Goal: Task Accomplishment & Management: Use online tool/utility

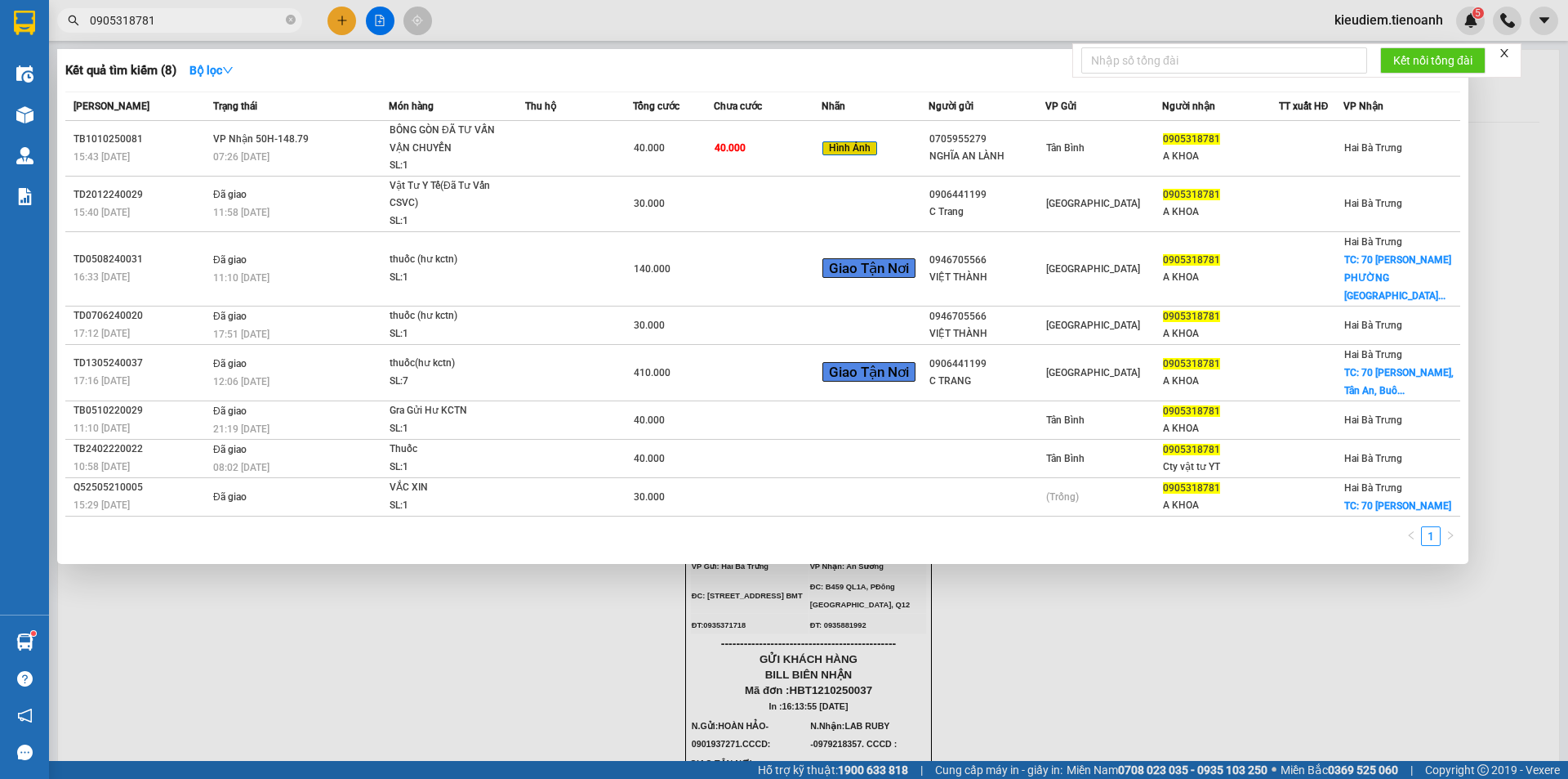
click at [898, 711] on div at bounding box center [784, 390] width 1568 height 779
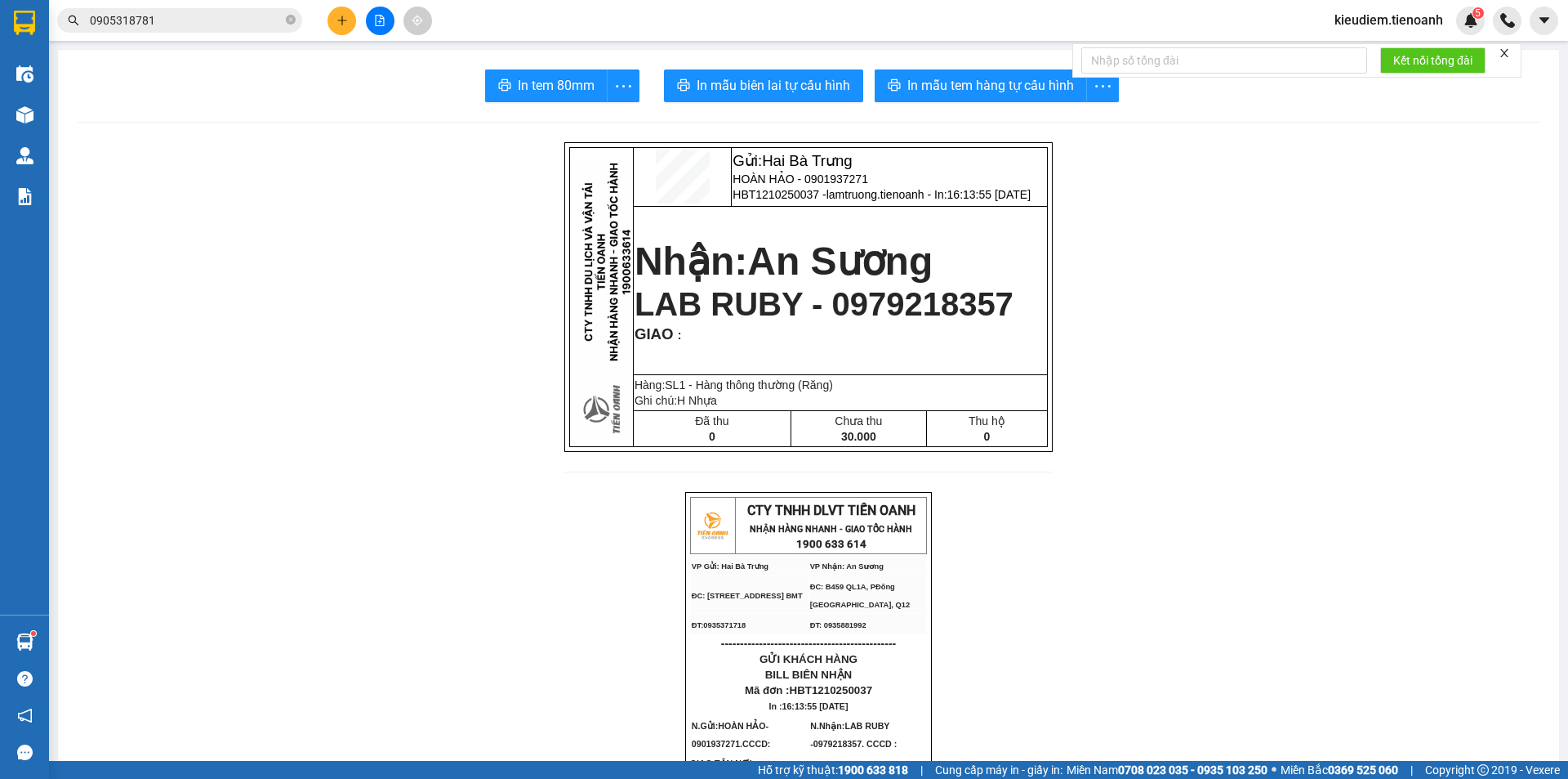
click at [1510, 57] on icon "close" at bounding box center [1504, 53] width 12 height 12
click at [594, 91] on button "In tem 80mm" at bounding box center [547, 85] width 122 height 32
click at [730, 300] on span "LAB RUBY - 0979218357" at bounding box center [824, 304] width 379 height 36
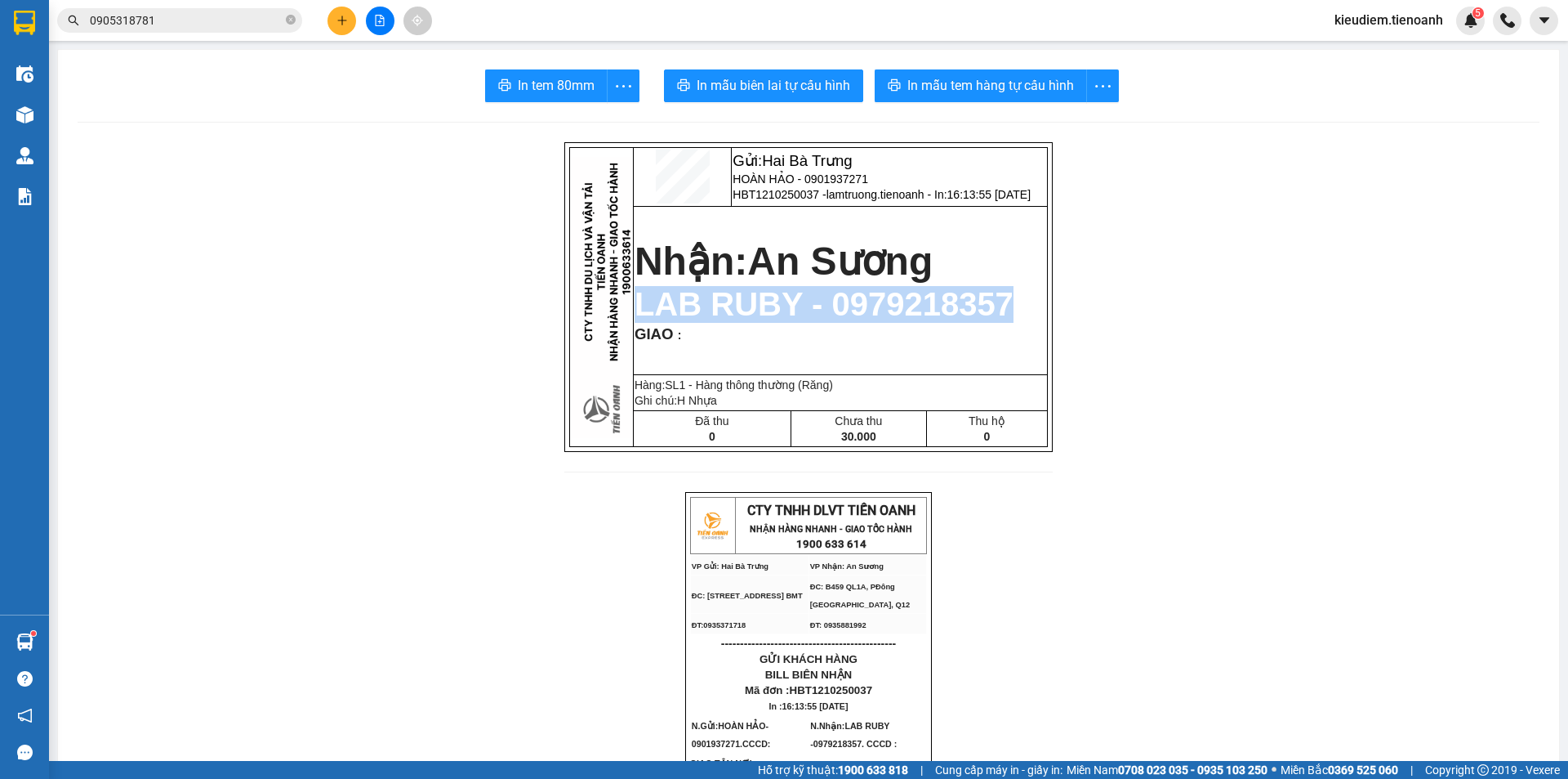
click at [730, 300] on span "LAB RUBY - 0979218357" at bounding box center [824, 304] width 379 height 36
click at [871, 299] on span "LAB RUBY - 0979218357" at bounding box center [824, 304] width 379 height 36
click at [548, 90] on span "In tem 80mm" at bounding box center [556, 85] width 76 height 21
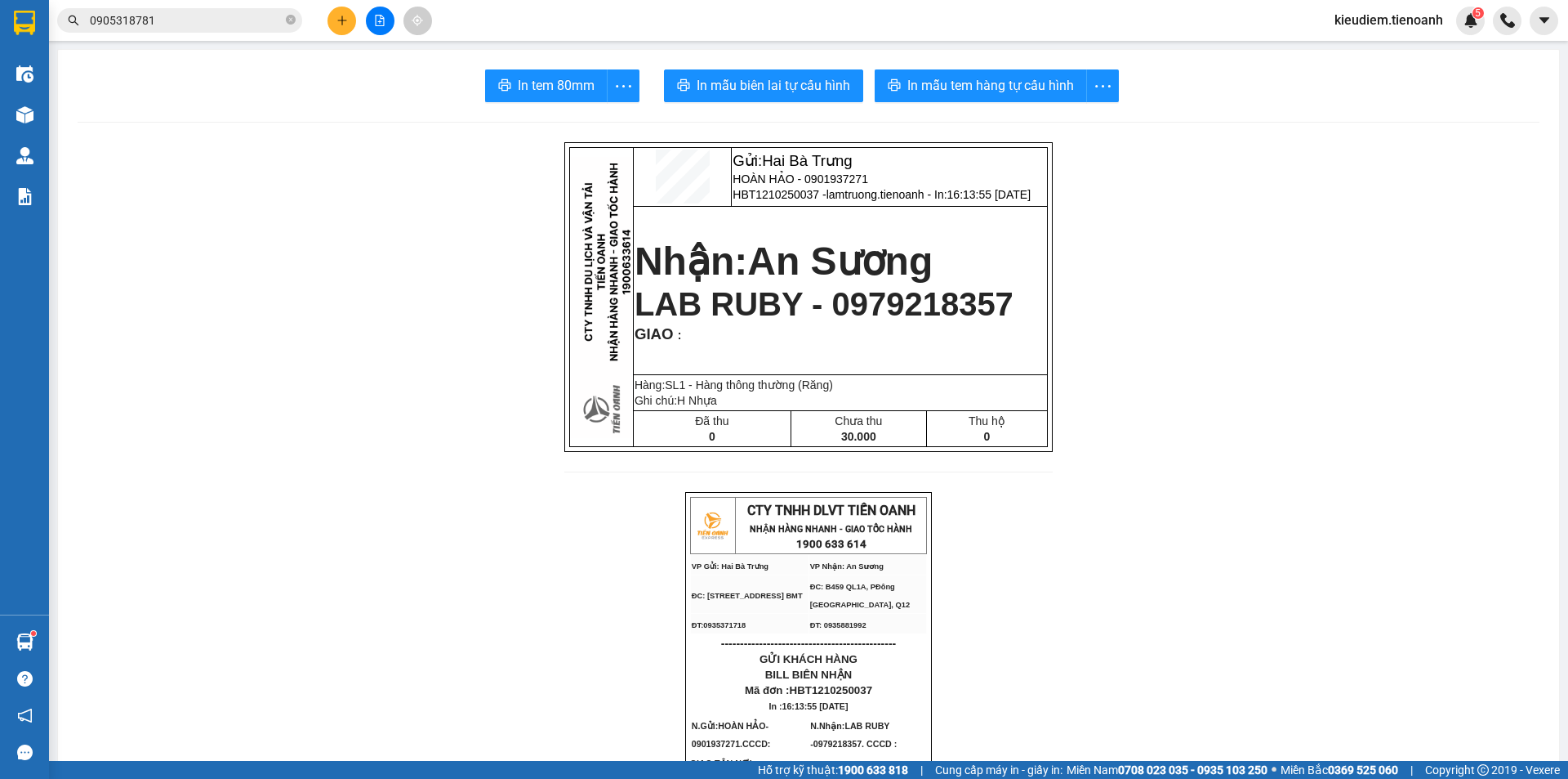
click at [953, 492] on div "Gửi: Hai Bà Trưng HOÀN HẢO - 0901937271 HBT1210250037 - lamtruong.tienoanh - In…" at bounding box center [808, 317] width 488 height 350
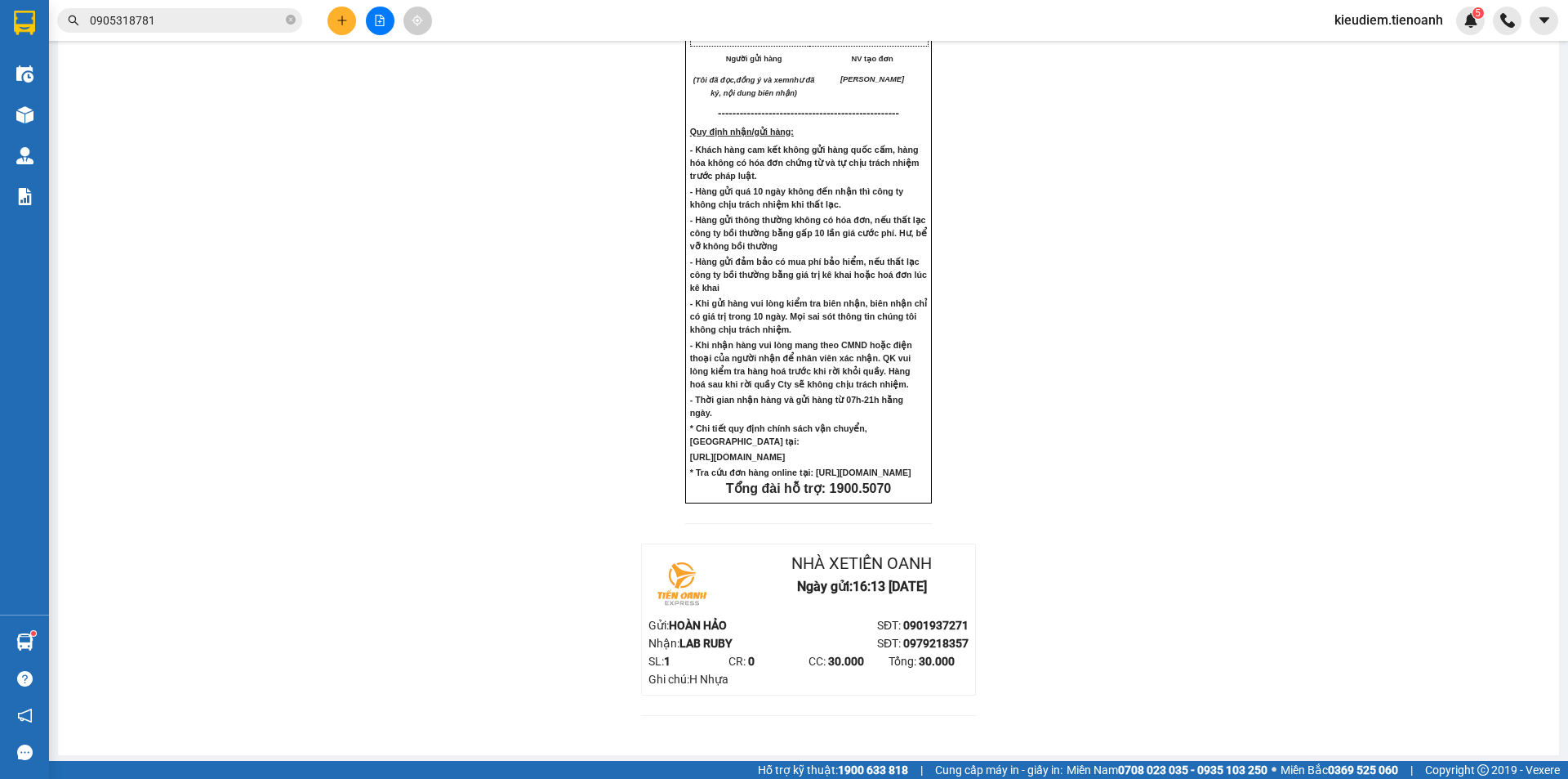
scroll to position [1122, 0]
click at [874, 610] on div "Nhà xe Tiến Oanh Ngày gửi: 16:13 [DATE]" at bounding box center [808, 580] width 320 height 66
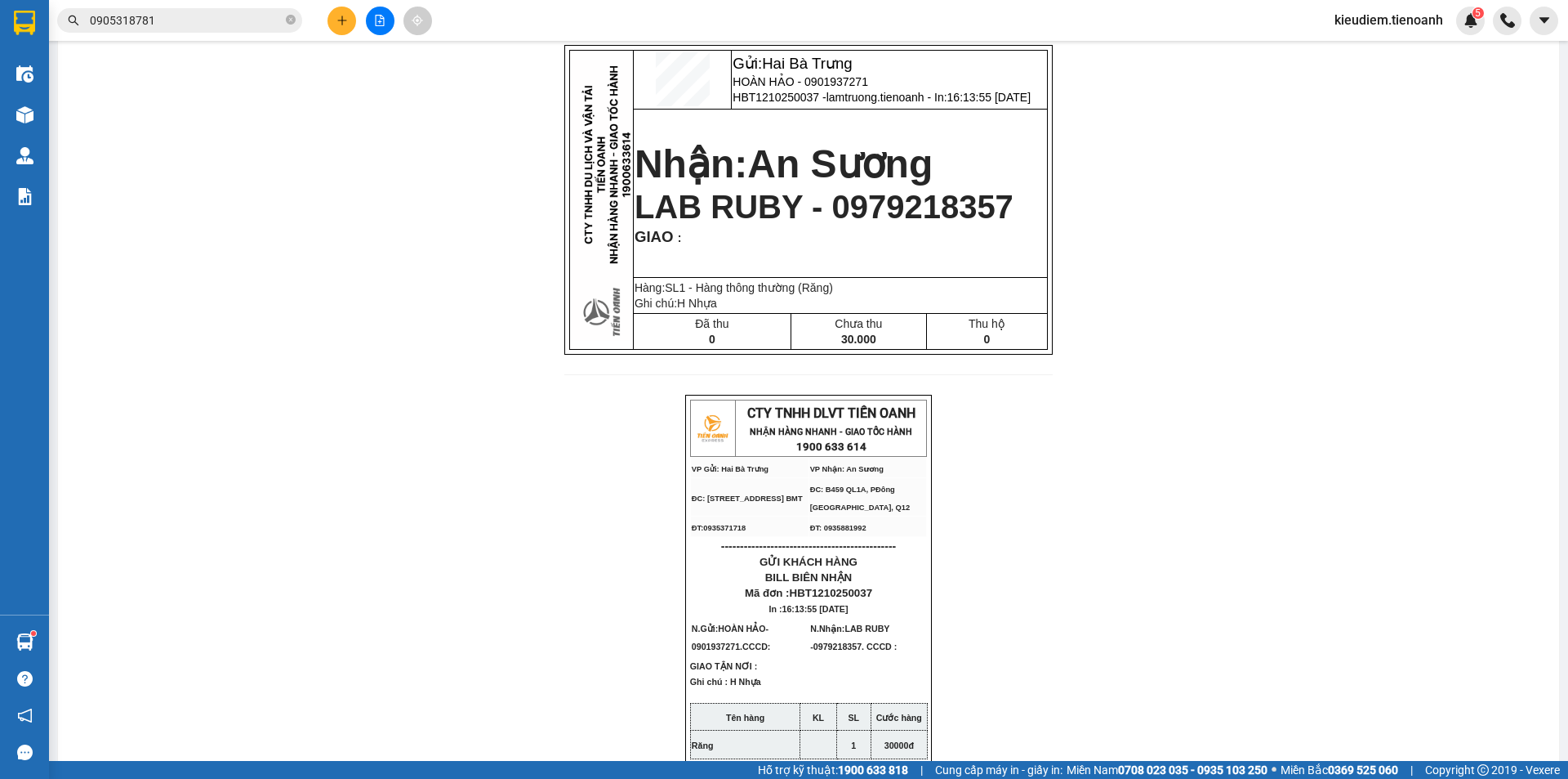
scroll to position [0, 0]
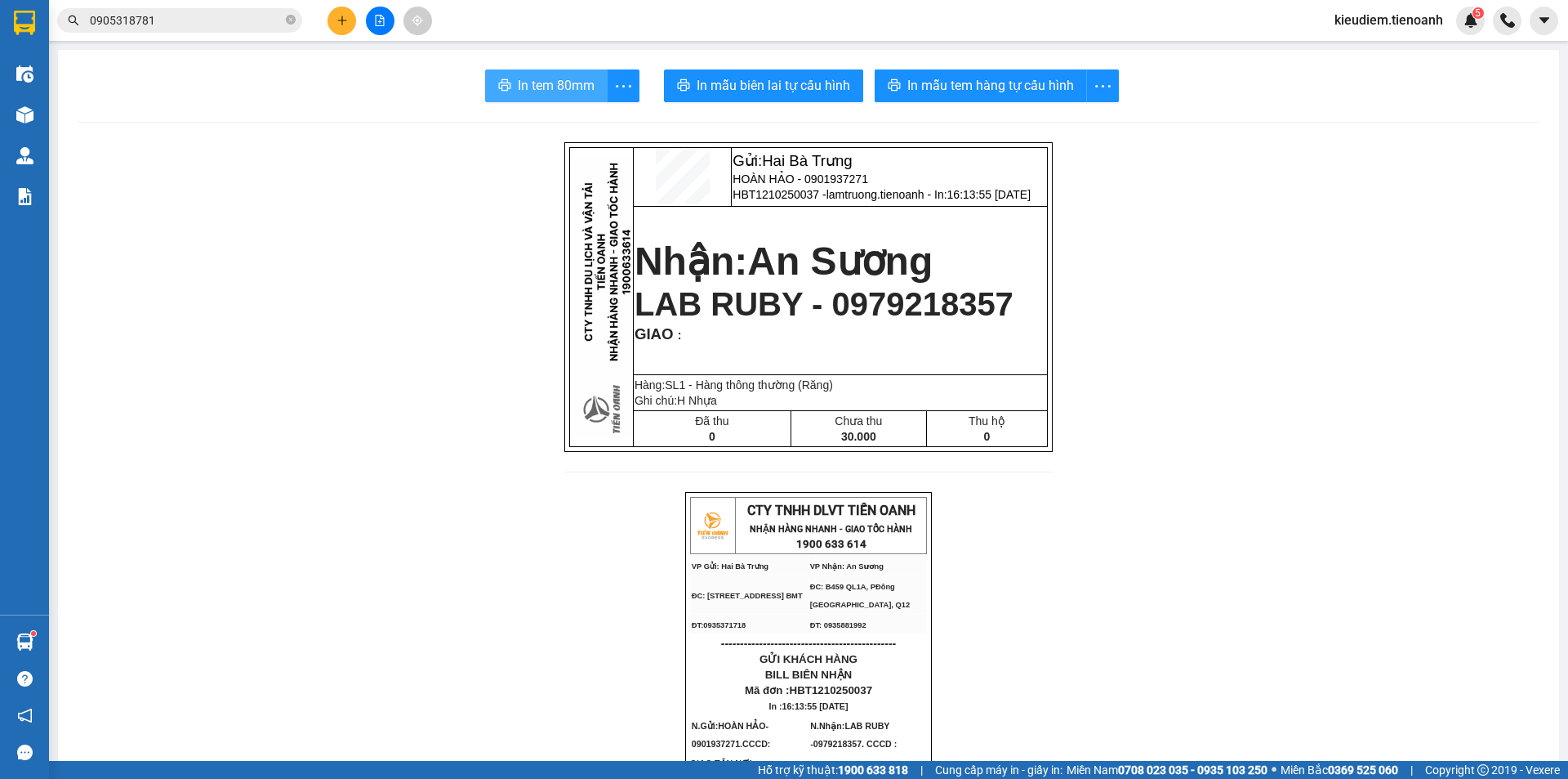
click at [530, 94] on span "In tem 80mm" at bounding box center [556, 85] width 76 height 21
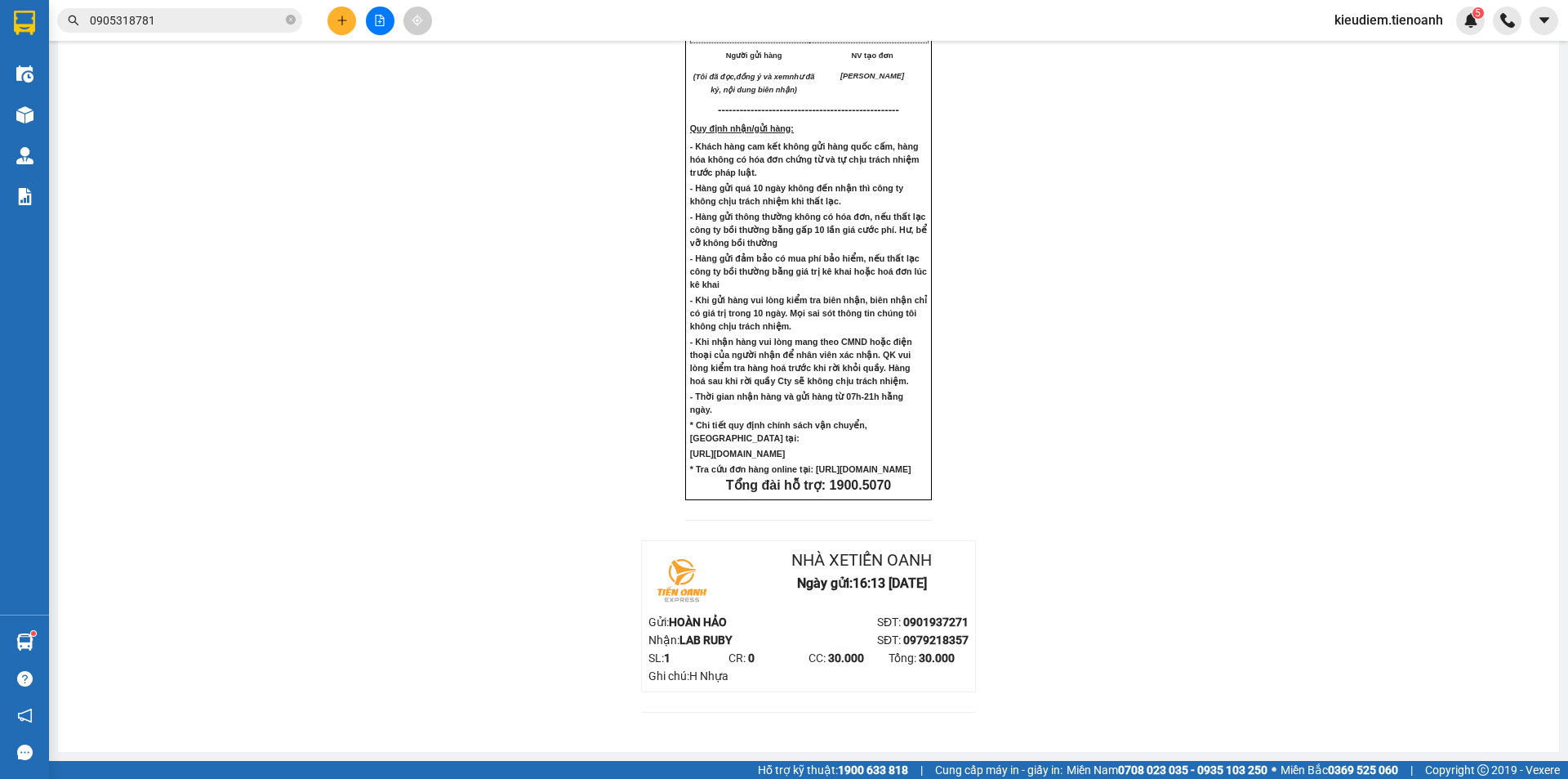
scroll to position [1122, 0]
click at [704, 548] on img at bounding box center [681, 580] width 66 height 66
click at [686, 586] on img at bounding box center [681, 580] width 66 height 66
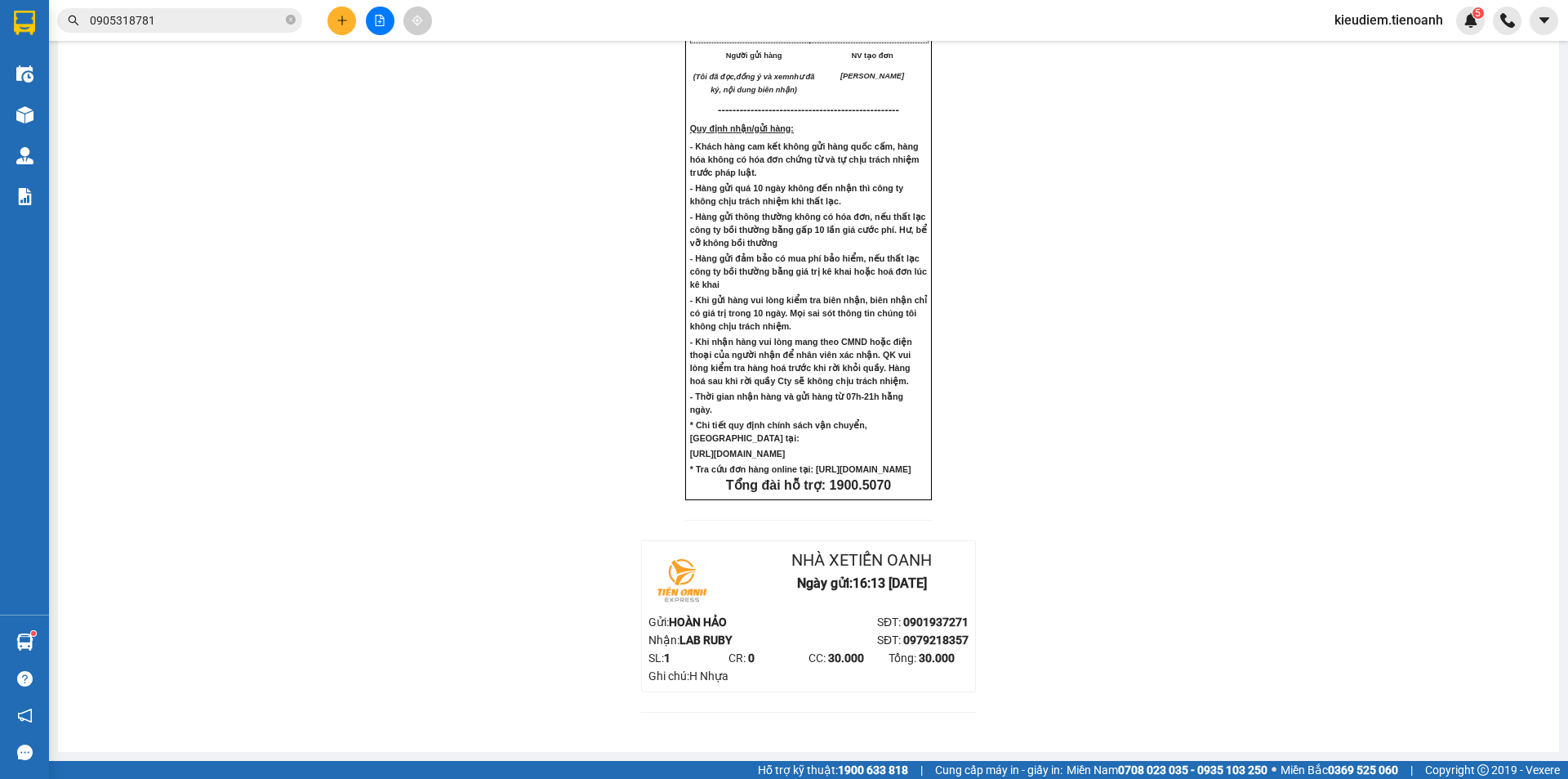
click at [686, 586] on img at bounding box center [681, 580] width 66 height 66
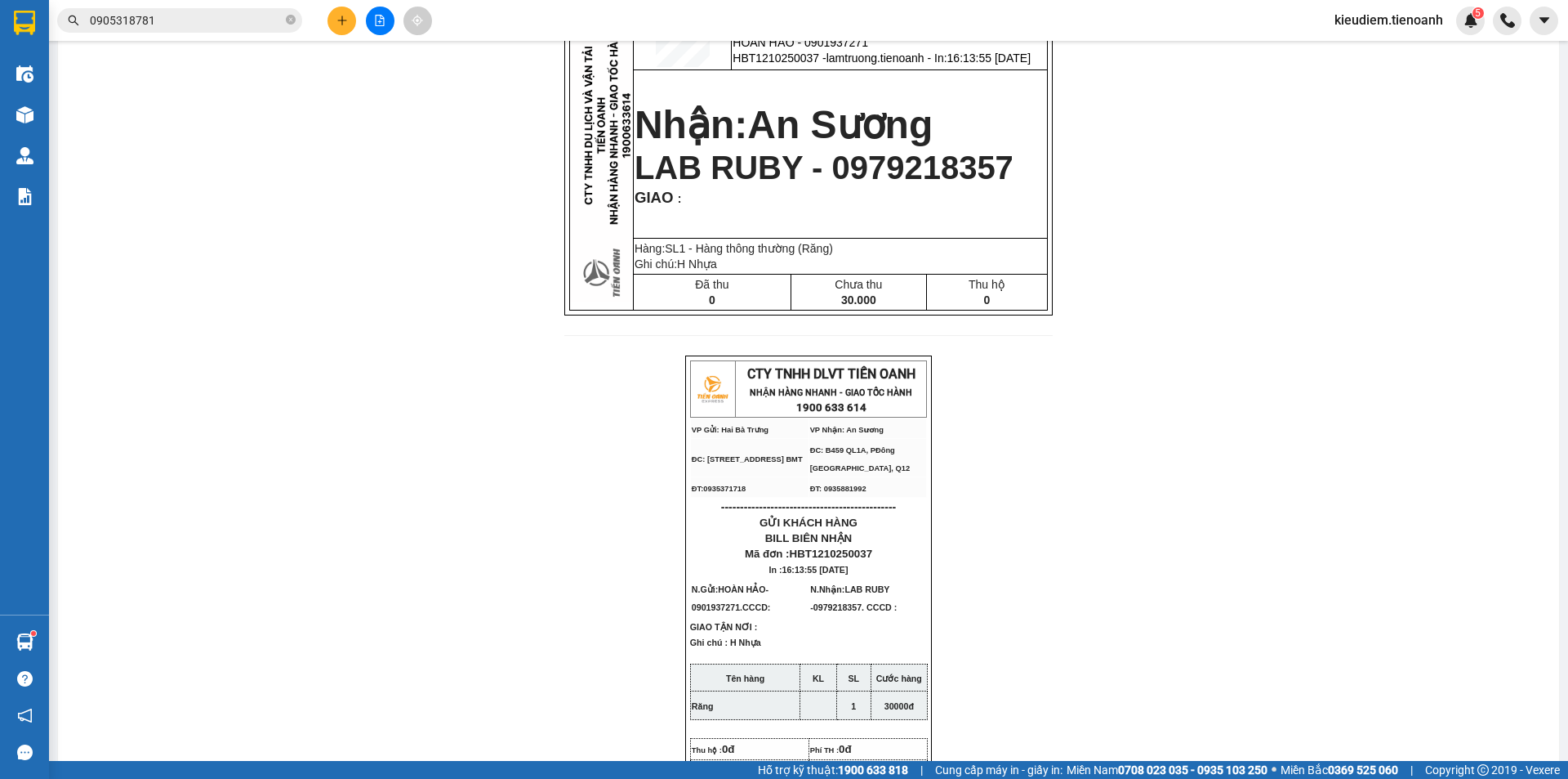
scroll to position [0, 0]
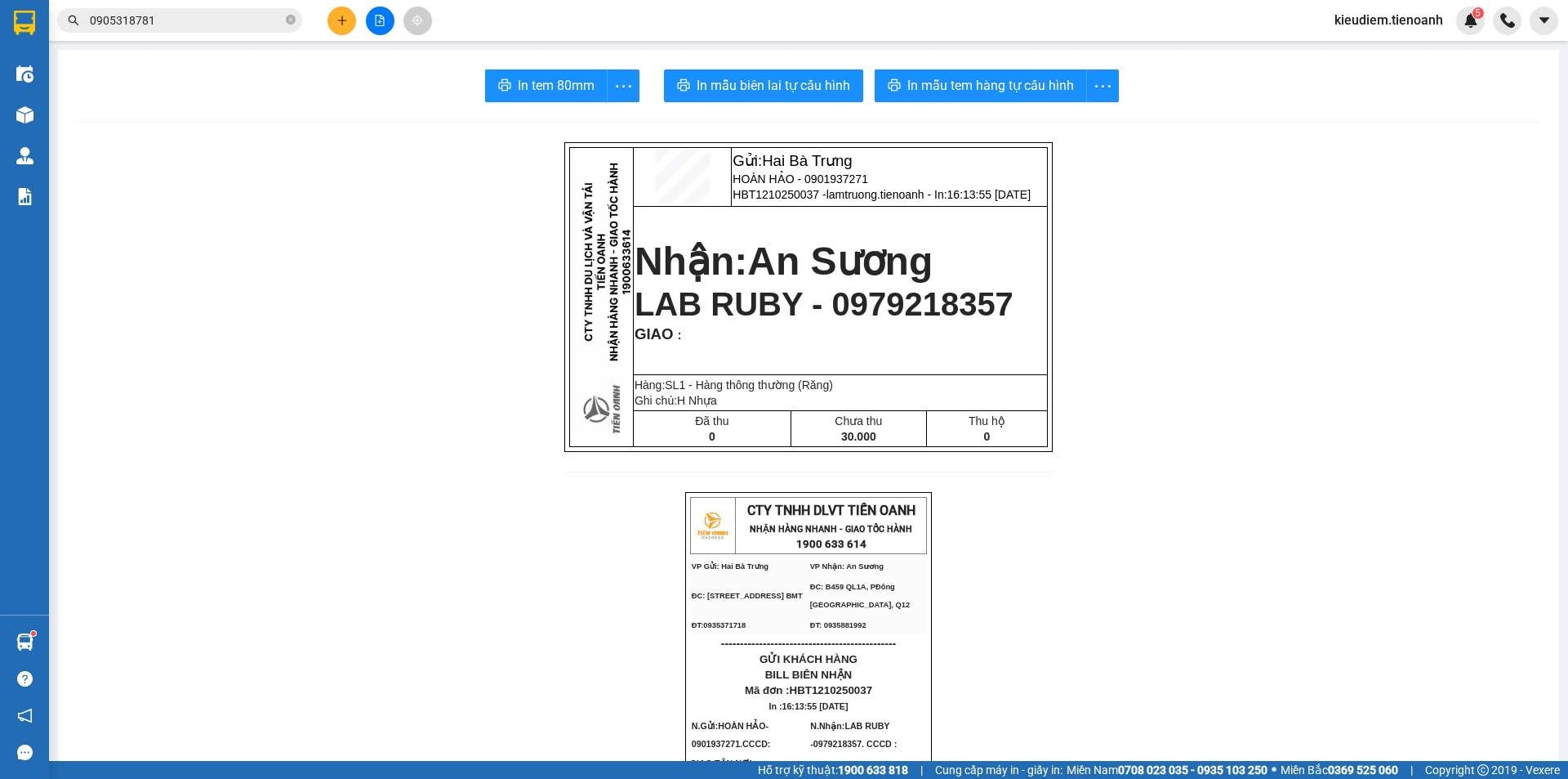
click at [849, 269] on span "An Sương" at bounding box center [840, 261] width 185 height 43
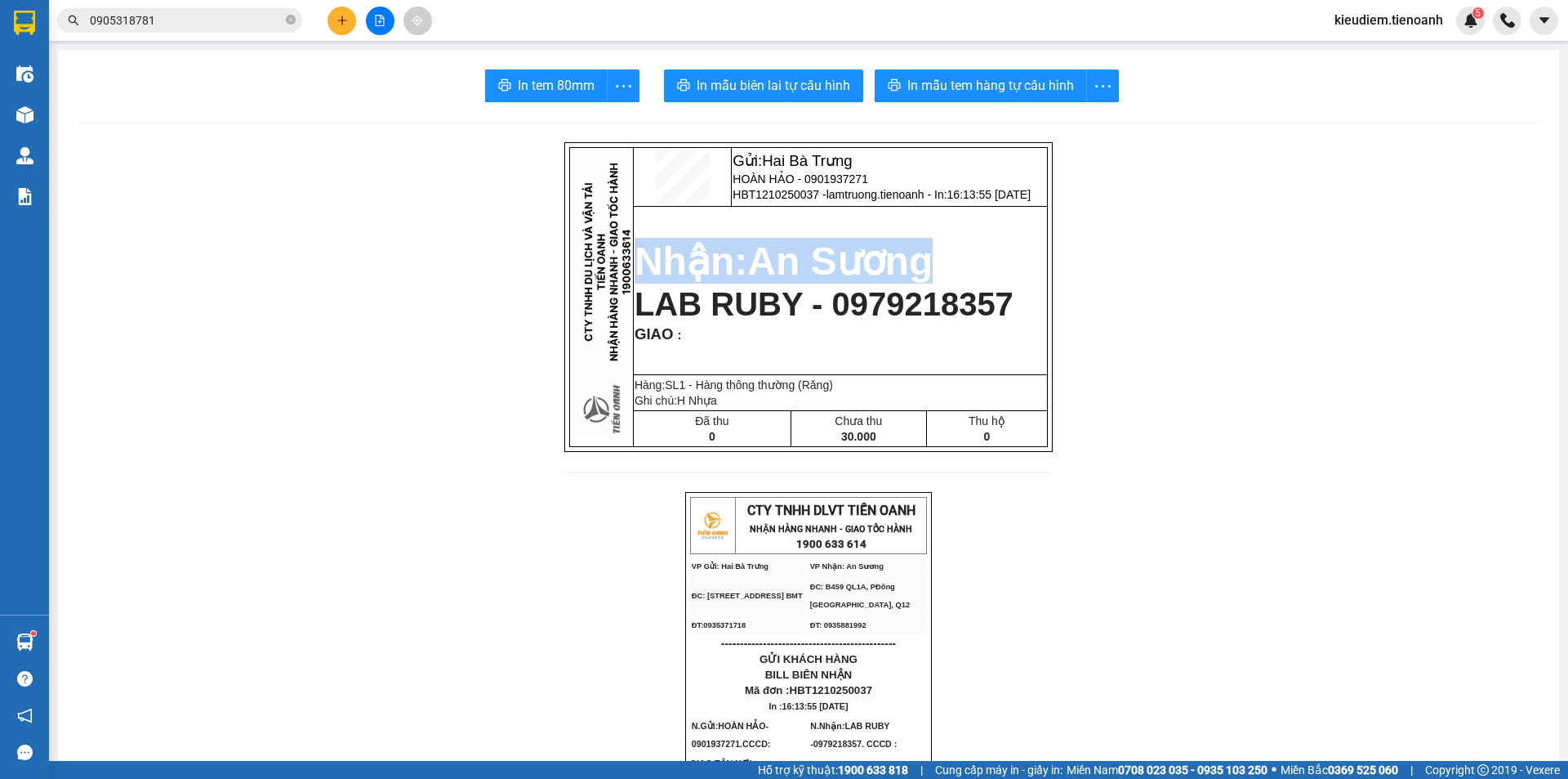
click at [849, 269] on span "An Sương" at bounding box center [840, 261] width 185 height 43
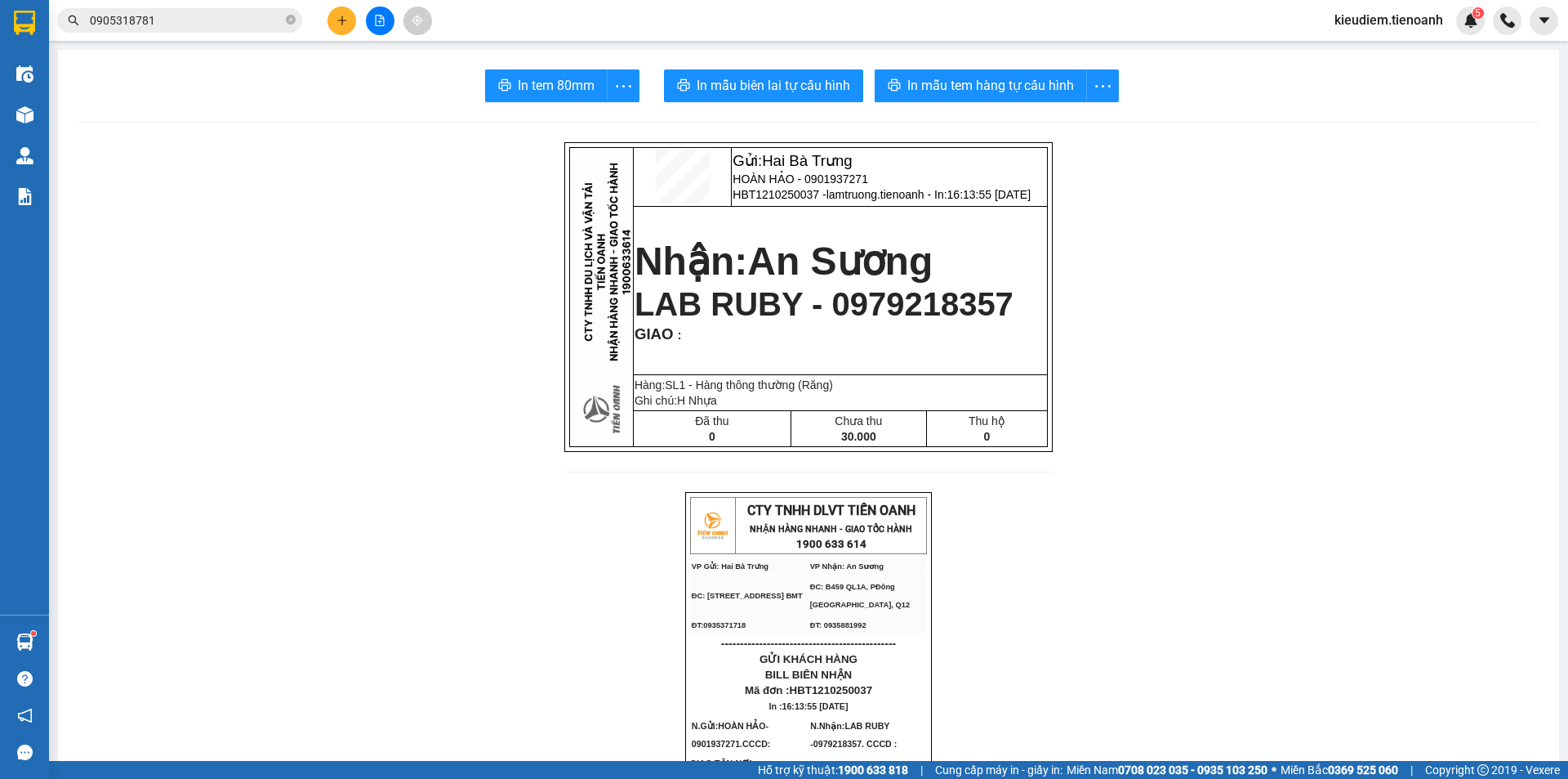
click at [699, 291] on span "LAB RUBY - 0979218357" at bounding box center [824, 304] width 379 height 36
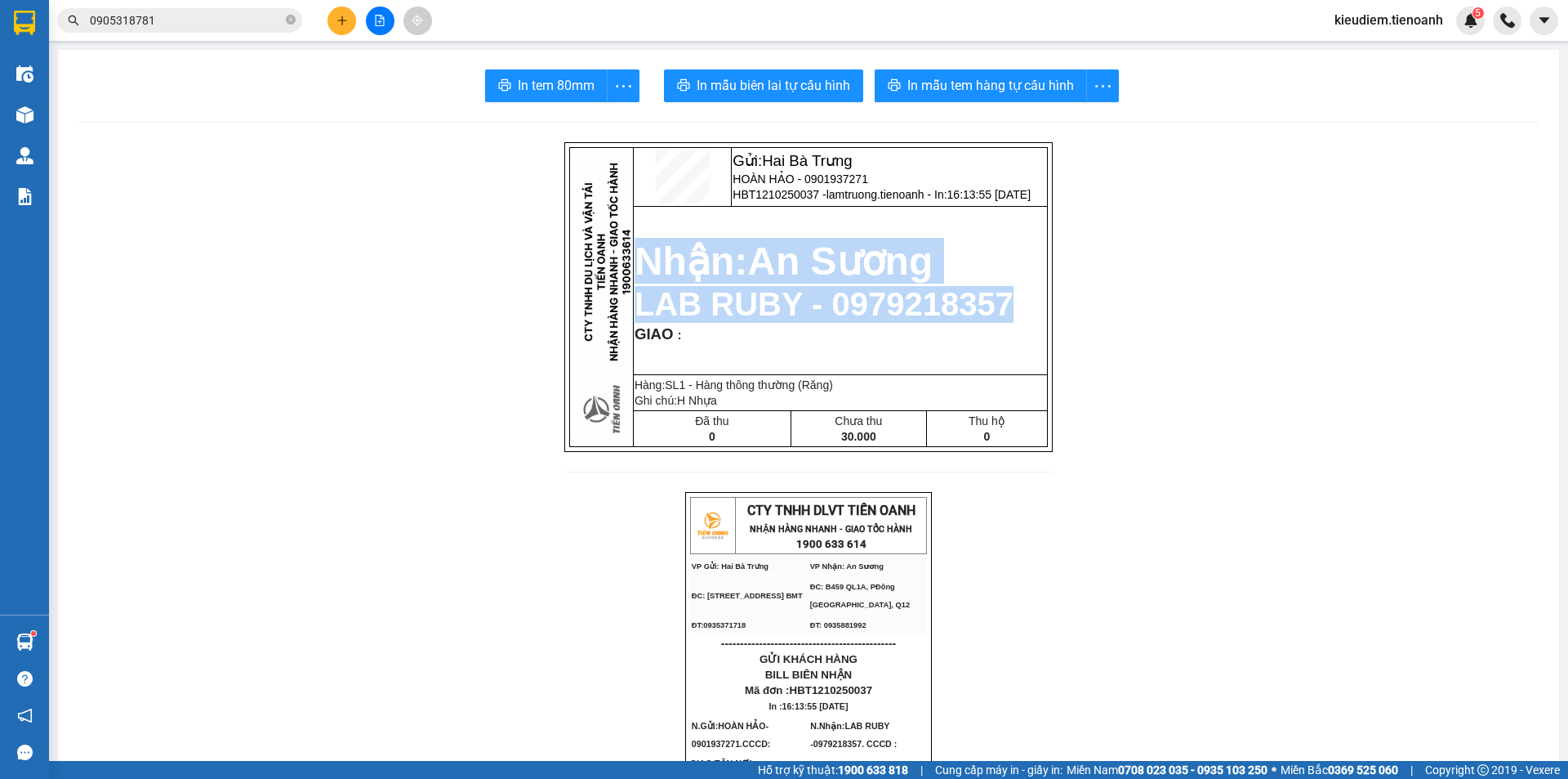
drag, startPoint x: 629, startPoint y: 259, endPoint x: 993, endPoint y: 294, distance: 365.7
click at [993, 294] on td "Nhận: An Sương LAB RUBY - 0979218357 GIAO :" at bounding box center [840, 291] width 414 height 169
click at [993, 294] on span "LAB RUBY - 0979218357" at bounding box center [824, 304] width 379 height 36
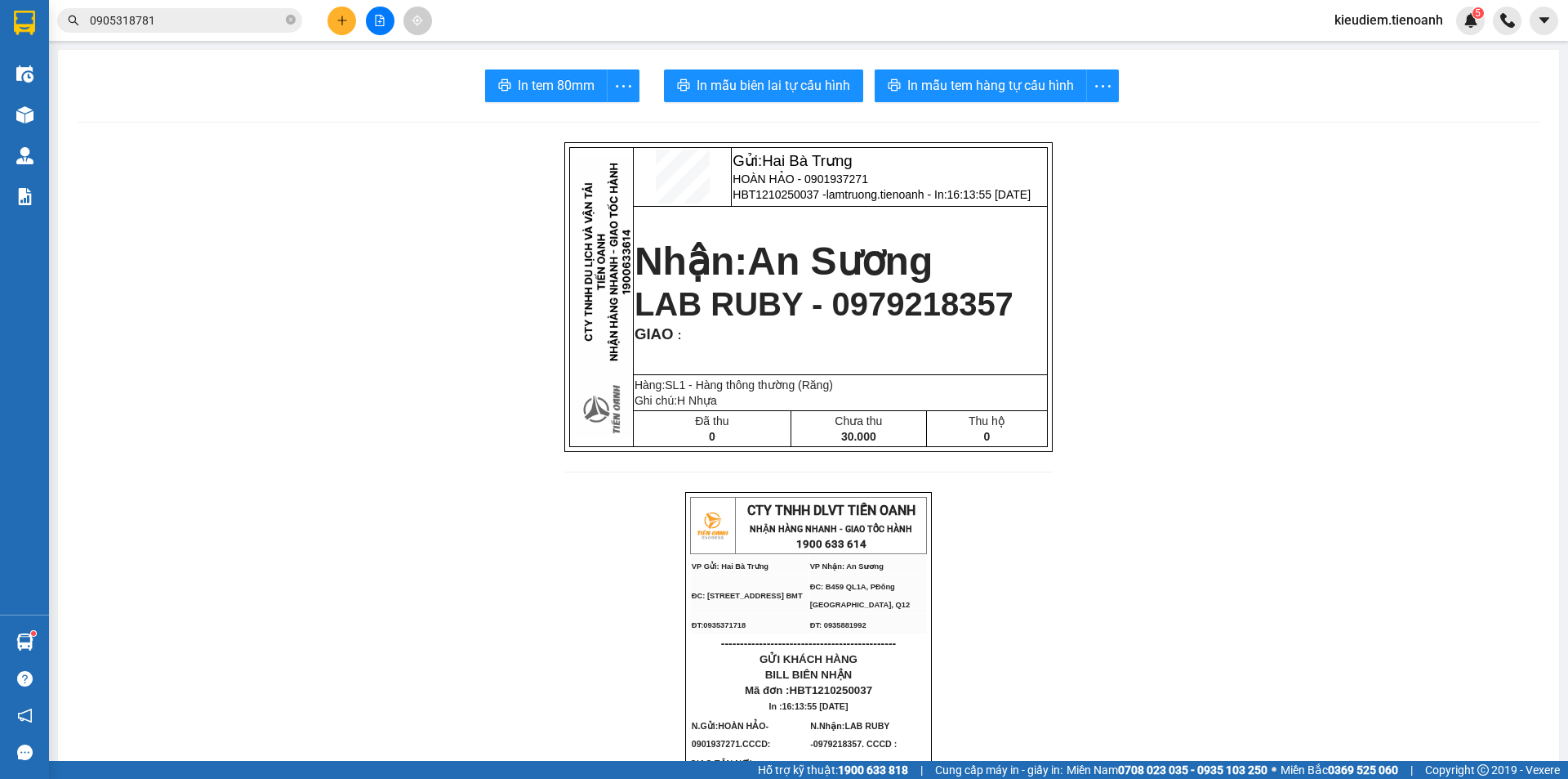
click at [958, 300] on span "LAB RUBY - 0979218357" at bounding box center [824, 304] width 379 height 36
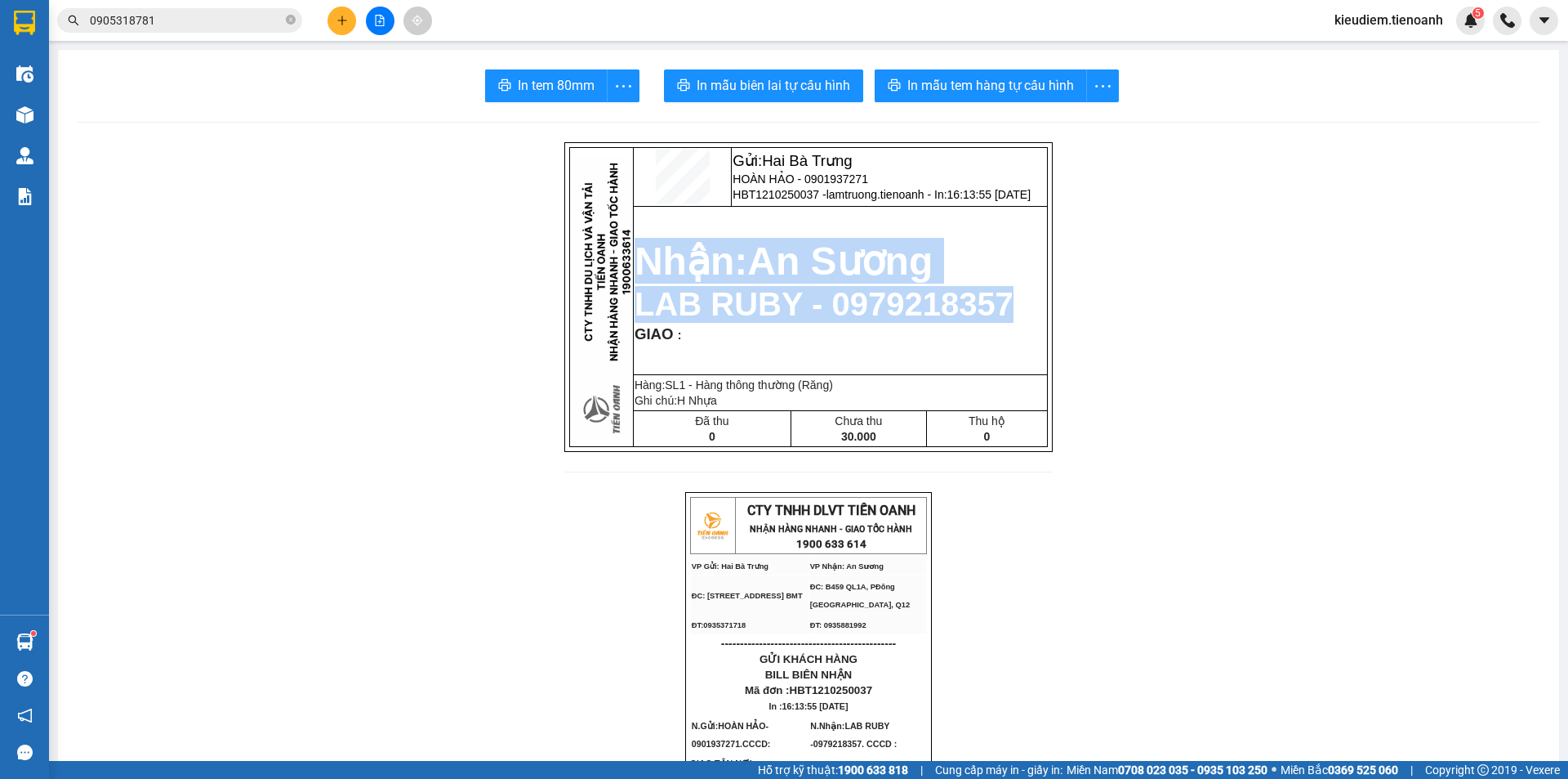
drag, startPoint x: 992, startPoint y: 304, endPoint x: 619, endPoint y: 264, distance: 375.1
click at [633, 264] on td "Nhận: An Sương LAB RUBY - 0979218357 GIAO :" at bounding box center [840, 291] width 414 height 169
click at [635, 264] on strong "Nhận: An Sương" at bounding box center [784, 261] width 298 height 43
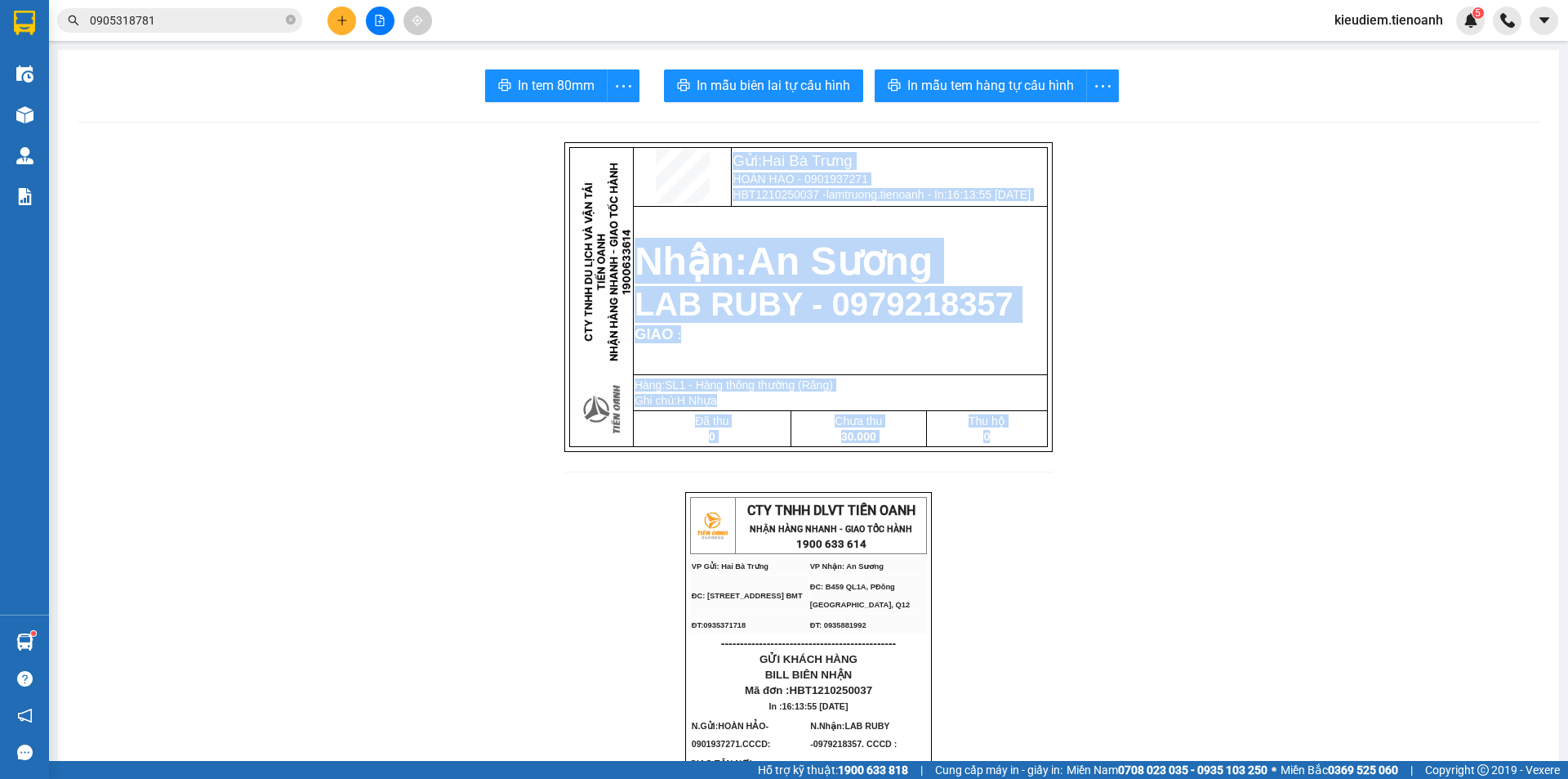
drag, startPoint x: 625, startPoint y: 185, endPoint x: 1017, endPoint y: 452, distance: 474.3
click at [1017, 447] on tbody "Gửi: Hai Bà Trưng HOÀN HẢO - 0901937271 HBT1210250037 - lamtruong.tienoanh - In…" at bounding box center [809, 297] width 478 height 300
click at [1017, 443] on p "0" at bounding box center [987, 436] width 119 height 13
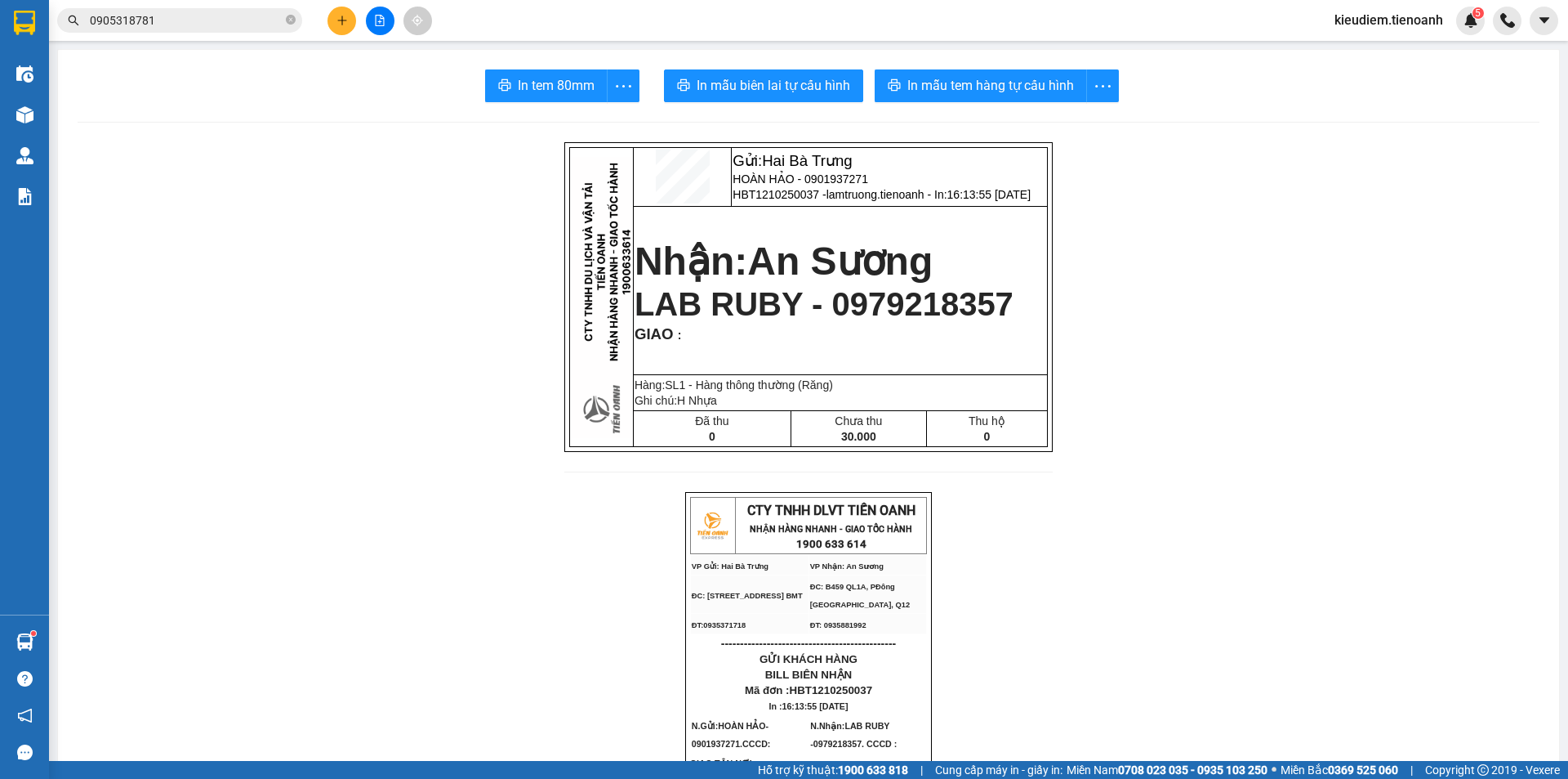
drag, startPoint x: 1090, startPoint y: 456, endPoint x: 538, endPoint y: 177, distance: 618.5
click at [585, 170] on img at bounding box center [601, 297] width 61 height 282
click at [571, 165] on img at bounding box center [601, 297] width 61 height 282
click at [571, 203] on img at bounding box center [601, 297] width 61 height 282
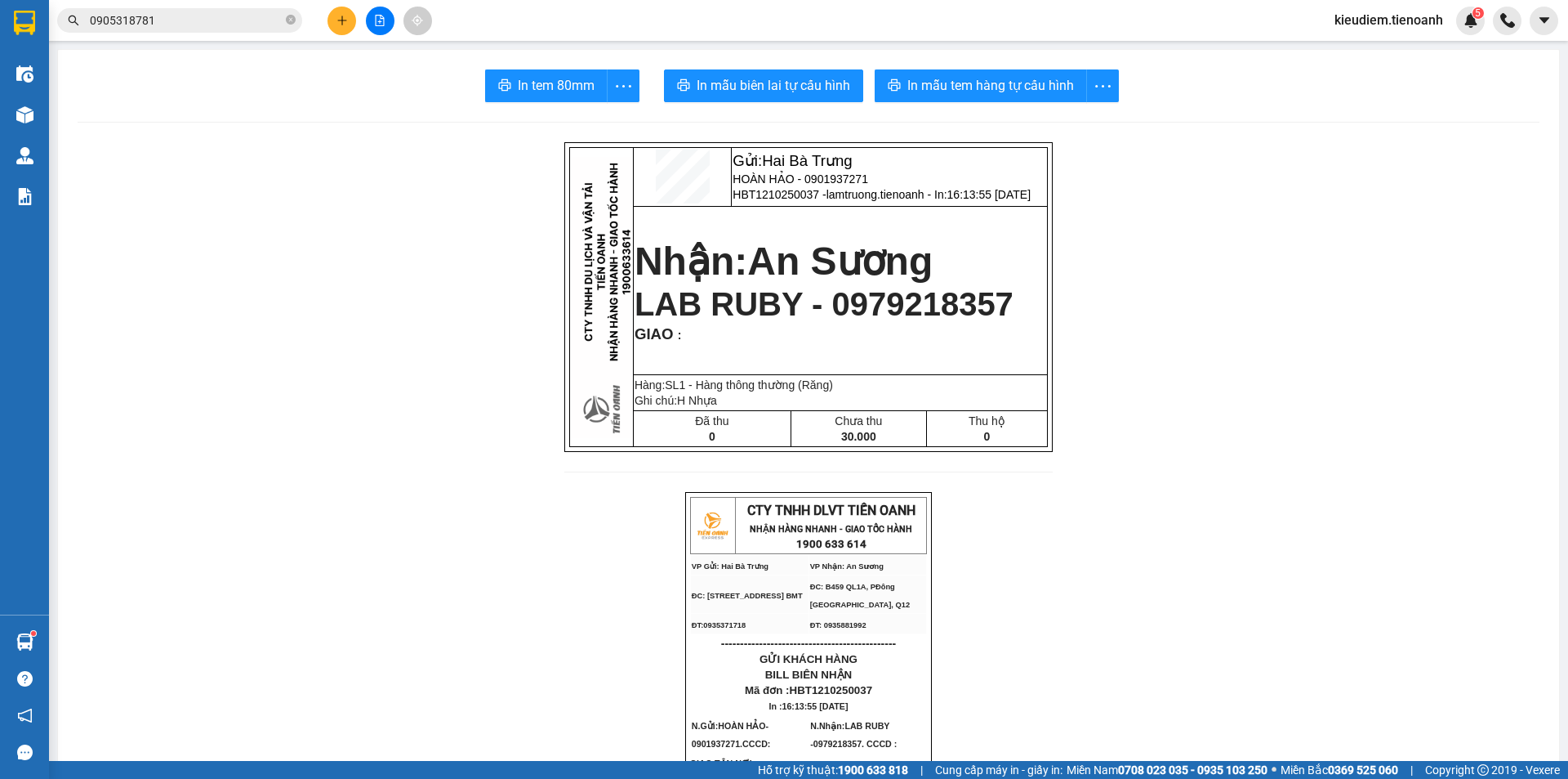
drag, startPoint x: 727, startPoint y: 250, endPoint x: 762, endPoint y: 224, distance: 43.6
click at [762, 224] on td "Nhận: An Sương LAB RUBY - 0979218357 GIAO :" at bounding box center [840, 291] width 414 height 169
click at [770, 195] on span "HBT1210250037 - lamtruong.tienoanh - In: 16:13:55 [DATE]" at bounding box center [882, 194] width 298 height 13
drag, startPoint x: 725, startPoint y: 158, endPoint x: 1056, endPoint y: 201, distance: 333.8
click at [1048, 201] on td "Gửi: Hai Bà Trưng HOÀN HẢO - 0901937271 HBT1210250037 - lamtruong.tienoanh - In…" at bounding box center [890, 176] width 316 height 58
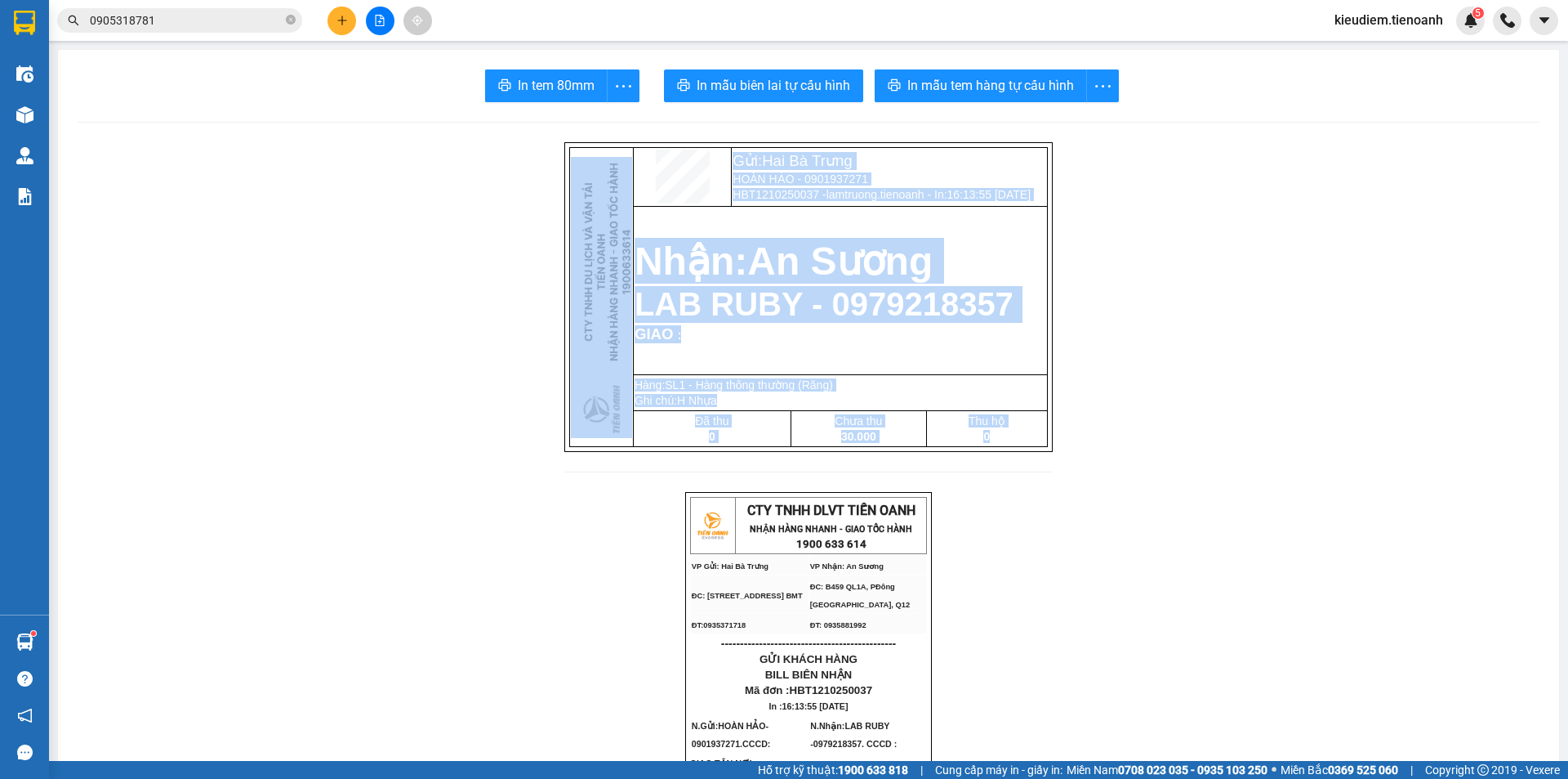
drag, startPoint x: 1031, startPoint y: 443, endPoint x: 561, endPoint y: 160, distance: 548.6
click at [570, 160] on tbody "Gửi: Hai Bà Trưng HOÀN HẢO - 0901937271 HBT1210250037 - lamtruong.tienoanh - In…" at bounding box center [809, 297] width 478 height 300
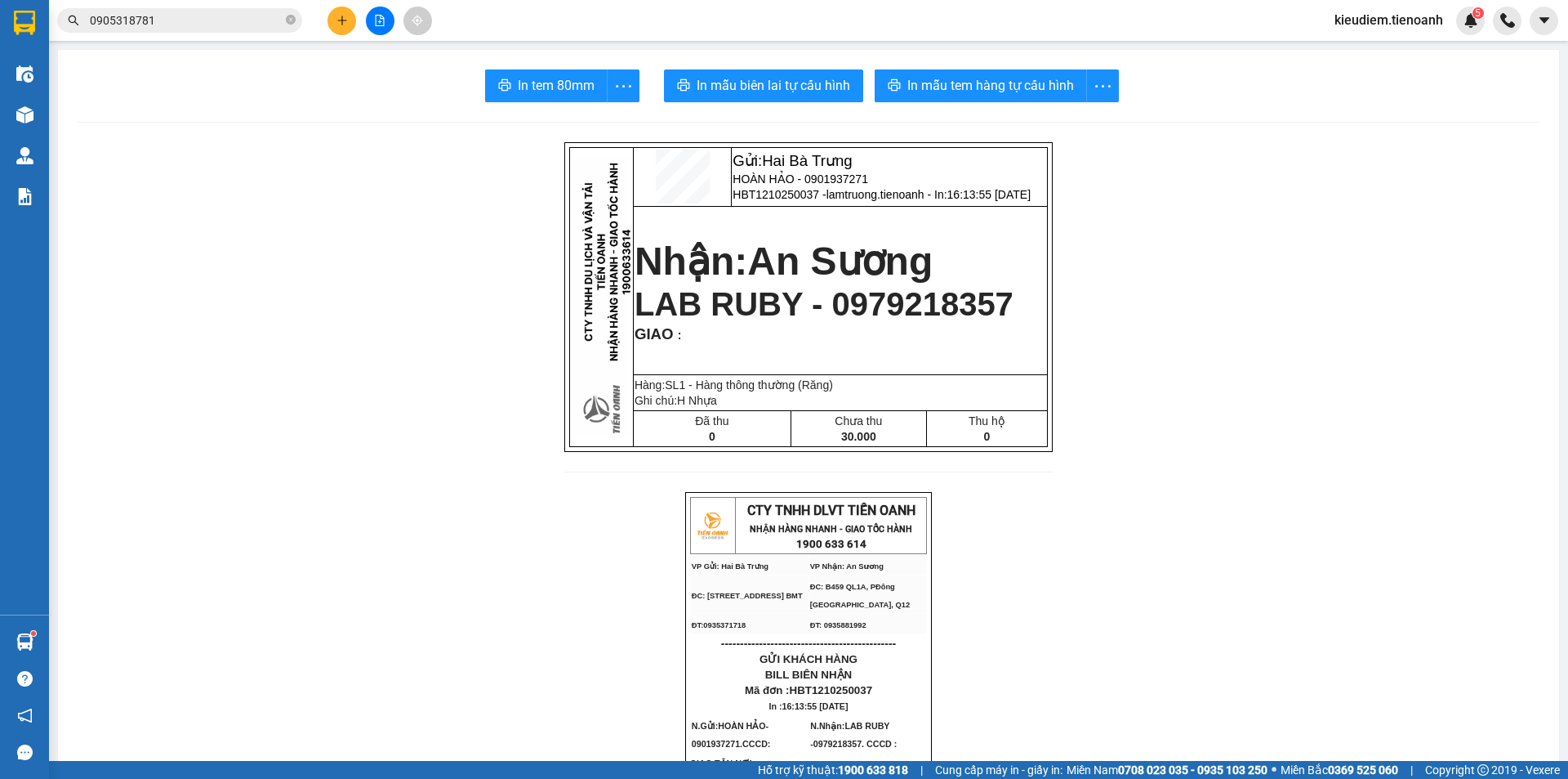
click at [674, 145] on div "Gửi: Hai Bà Trưng HOÀN HẢO - 0901937271 HBT1210250037 - lamtruong.tienoanh - In…" at bounding box center [808, 297] width 488 height 309
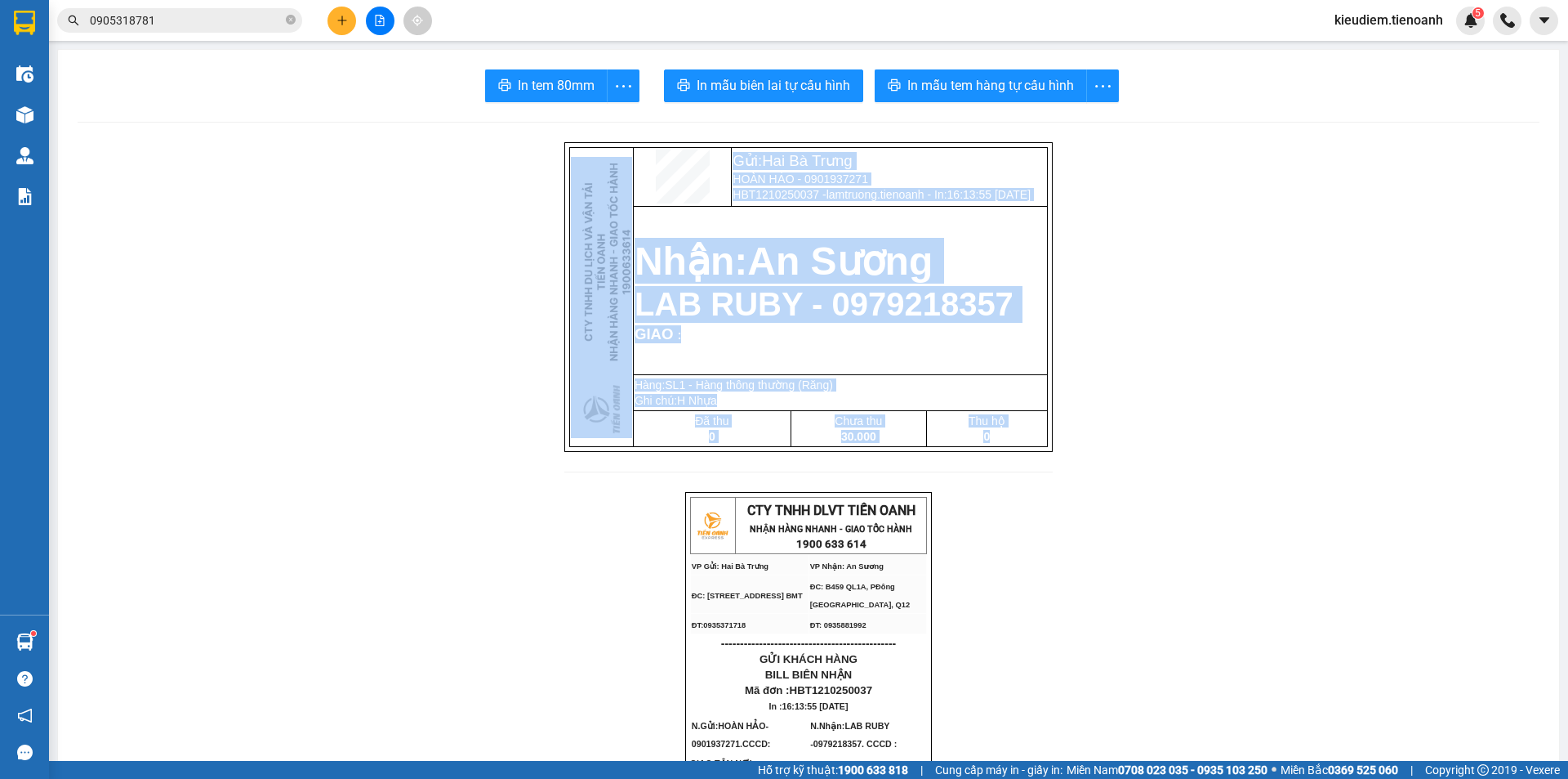
drag, startPoint x: 559, startPoint y: 156, endPoint x: 1038, endPoint y: 441, distance: 557.4
click at [1038, 441] on tbody "Gửi: Hai Bà Trưng HOÀN HẢO - 0901937271 HBT1210250037 - lamtruong.tienoanh - In…" at bounding box center [809, 297] width 478 height 300
click at [1038, 441] on p "0" at bounding box center [987, 436] width 119 height 13
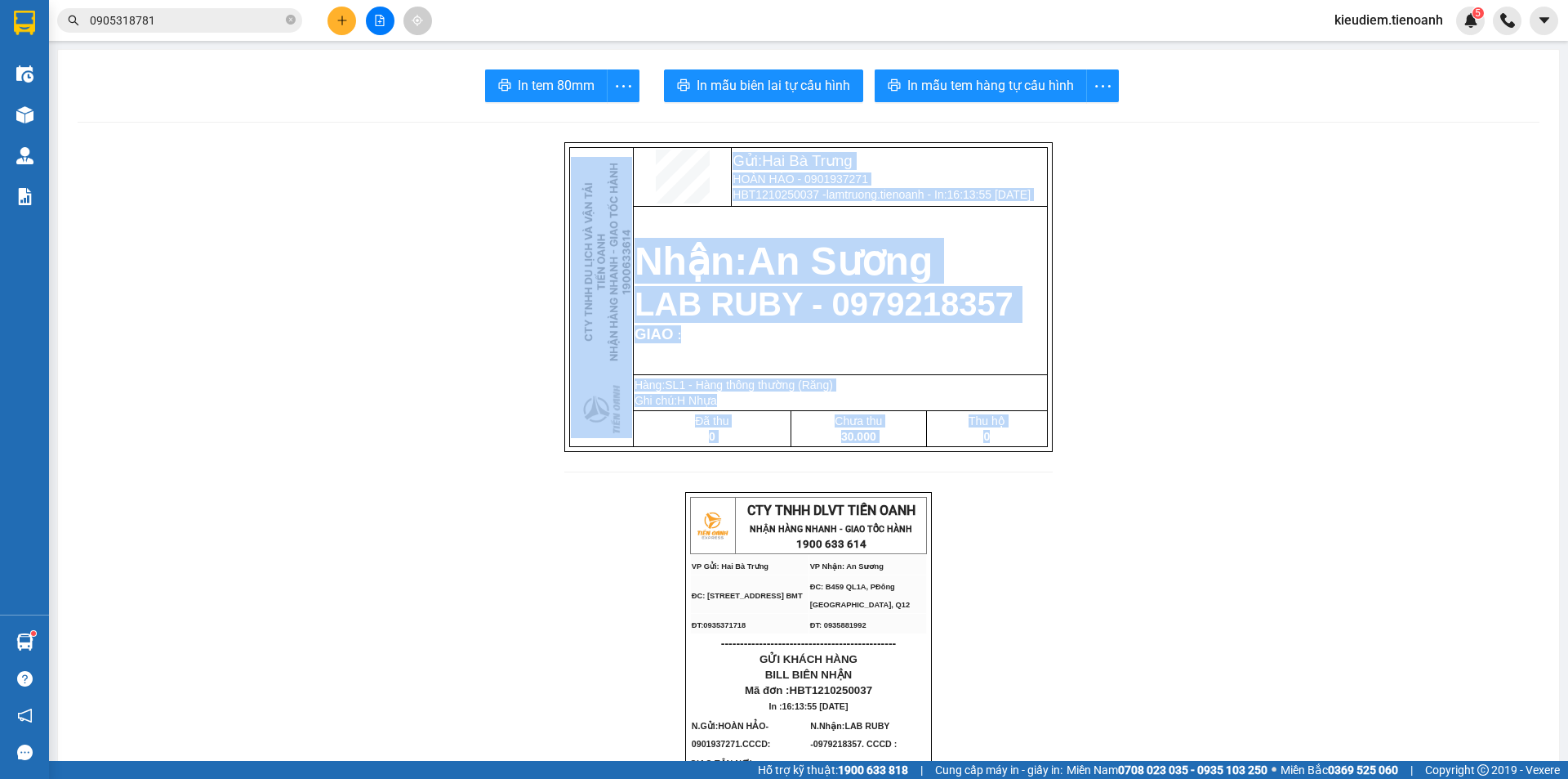
drag, startPoint x: 1106, startPoint y: 468, endPoint x: 531, endPoint y: 166, distance: 649.5
click at [699, 155] on td at bounding box center [682, 176] width 98 height 58
click at [668, 148] on td at bounding box center [682, 176] width 98 height 58
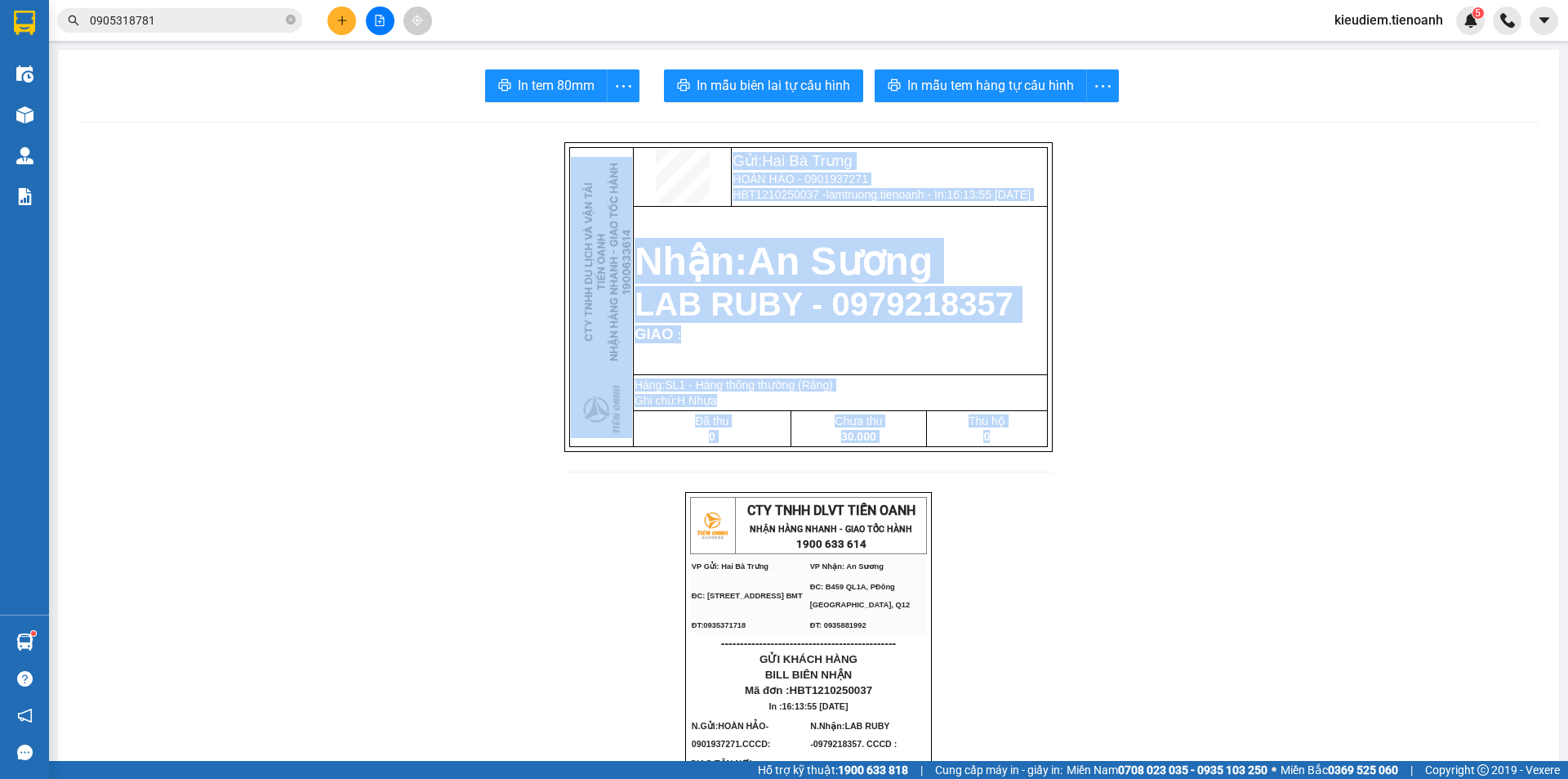
click at [713, 193] on td at bounding box center [682, 176] width 98 height 58
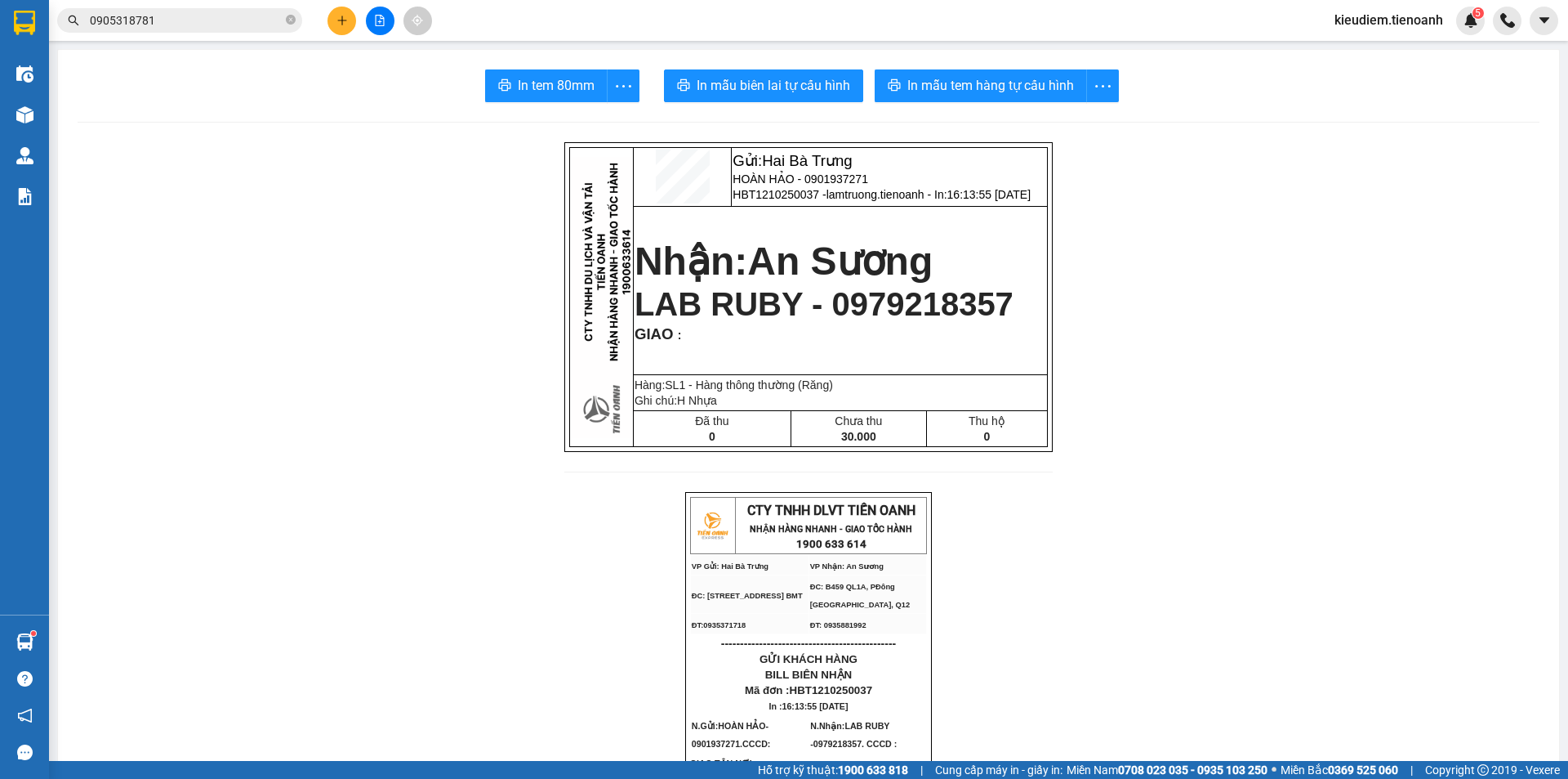
click at [677, 301] on span "LAB RUBY - 0979218357" at bounding box center [824, 304] width 379 height 36
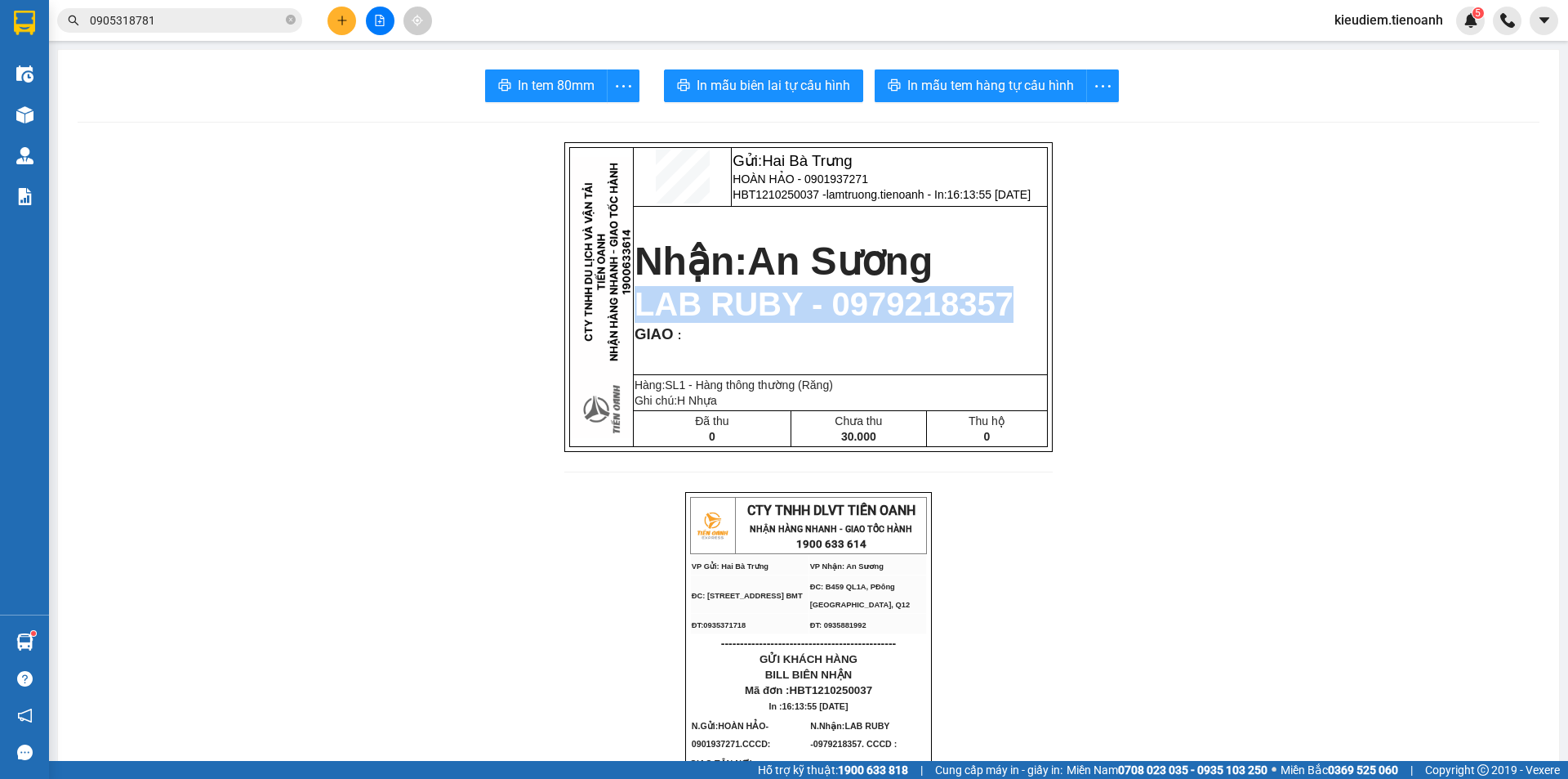
click at [677, 301] on span "LAB RUBY - 0979218357" at bounding box center [824, 304] width 379 height 36
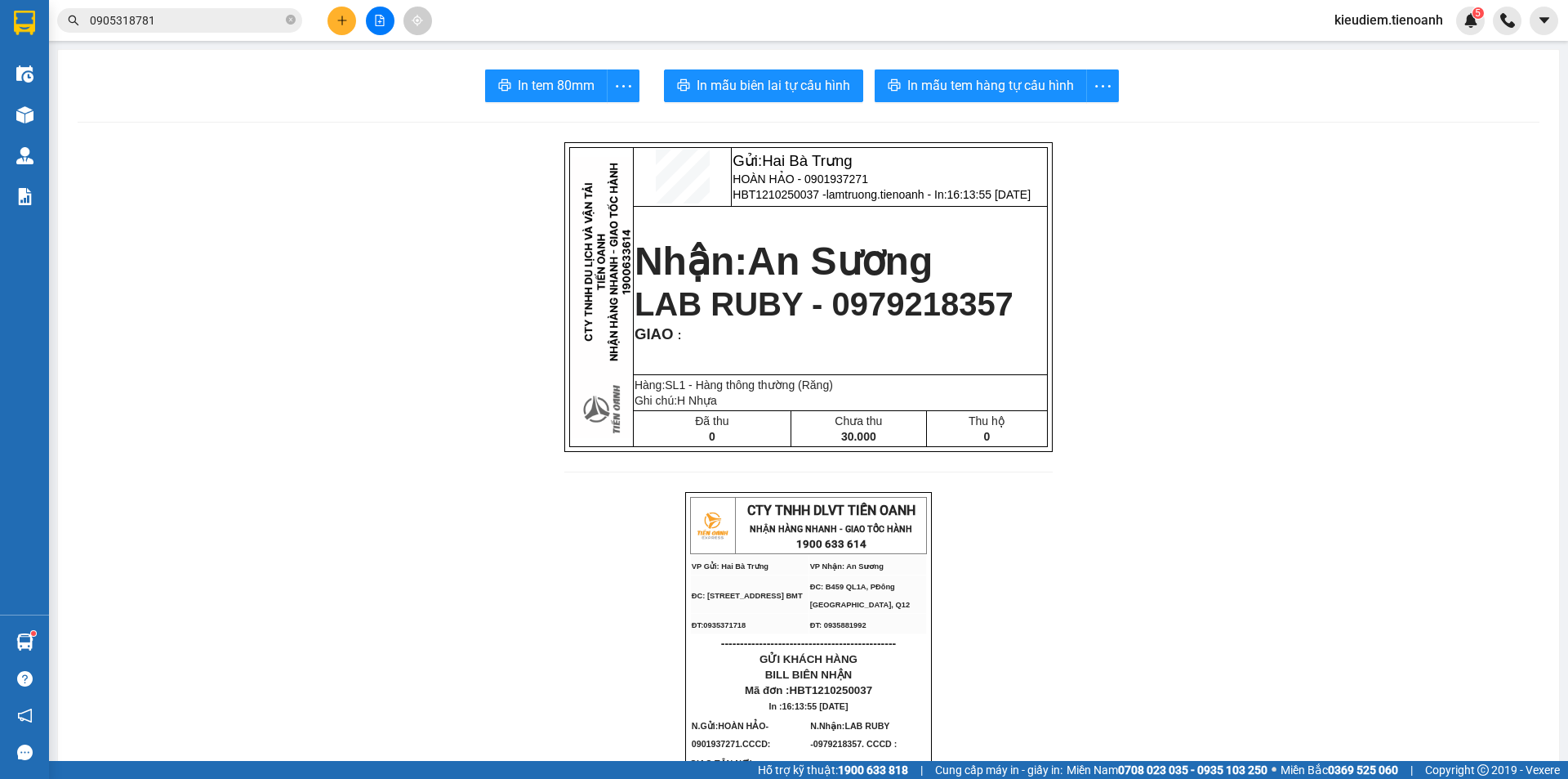
click at [663, 266] on strong "Nhận: An Sương" at bounding box center [784, 261] width 298 height 43
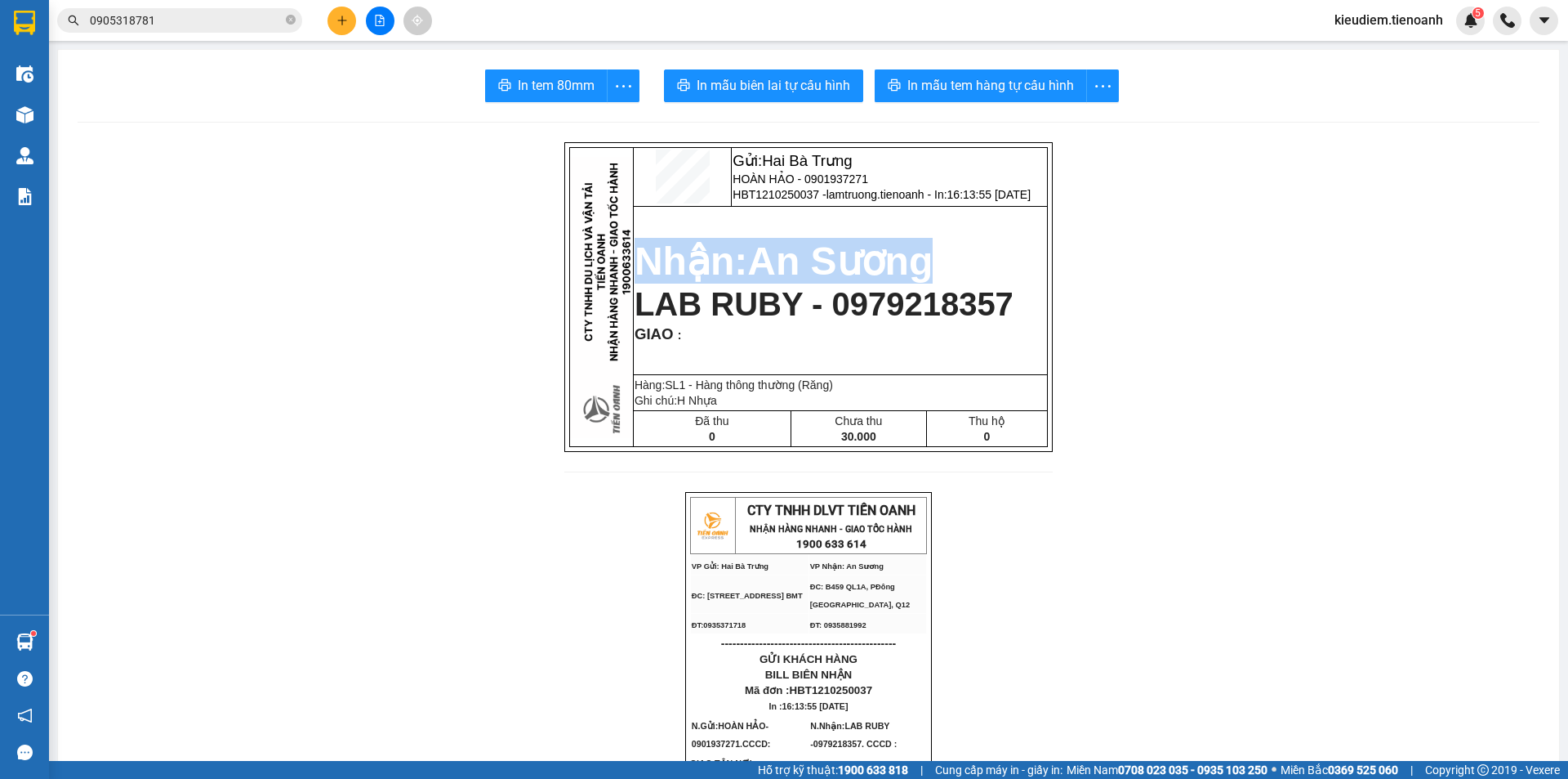
click at [663, 266] on strong "Nhận: An Sương" at bounding box center [784, 261] width 298 height 43
click at [656, 266] on strong "Nhận: An Sương" at bounding box center [784, 261] width 298 height 43
click at [635, 264] on strong "Nhận: An Sương" at bounding box center [784, 261] width 298 height 43
click at [635, 258] on strong "Nhận: An Sương" at bounding box center [784, 261] width 298 height 43
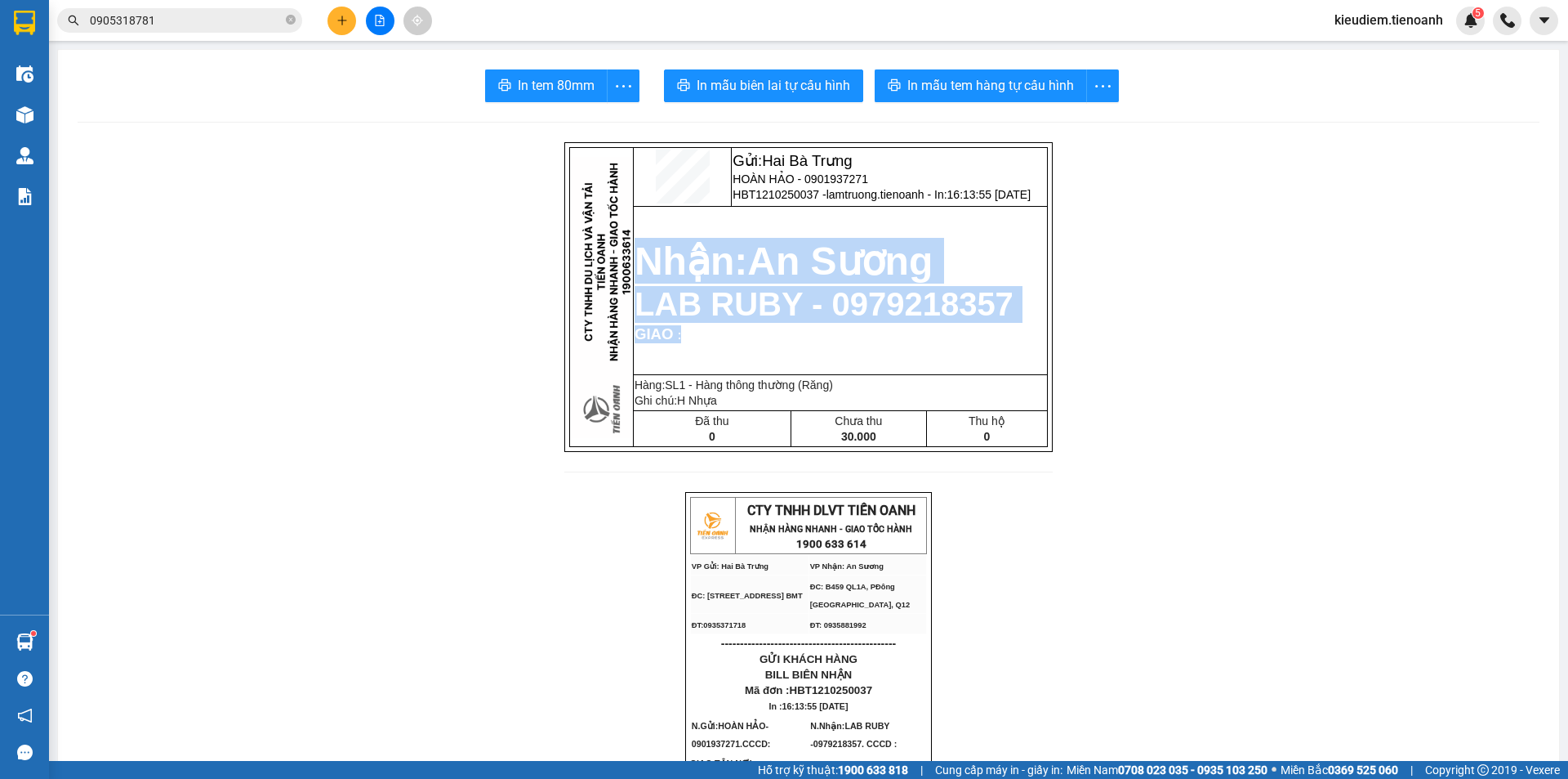
drag, startPoint x: 622, startPoint y: 264, endPoint x: 730, endPoint y: 360, distance: 144.5
click at [730, 360] on td "Nhận: An Sương LAB RUBY - 0979218357 GIAO :" at bounding box center [840, 291] width 414 height 169
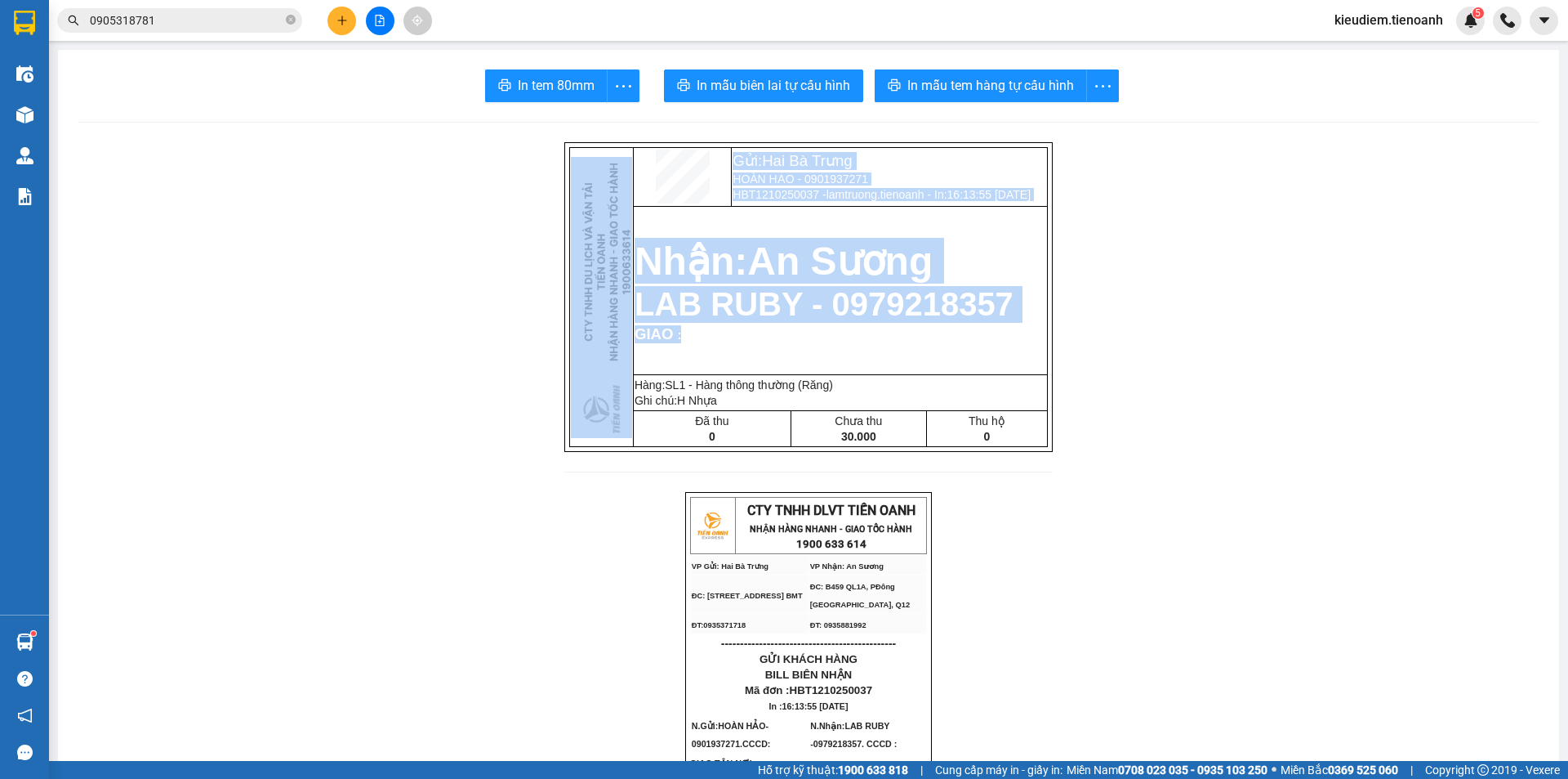
drag, startPoint x: 719, startPoint y: 350, endPoint x: 607, endPoint y: 255, distance: 146.9
click at [592, 261] on tbody "Gửi: Hai Bà Trưng HOÀN HẢO - 0901937271 HBT1210250037 - lamtruong.tienoanh - In…" at bounding box center [809, 297] width 478 height 300
click at [646, 250] on strong "Nhận: An Sương" at bounding box center [784, 261] width 298 height 43
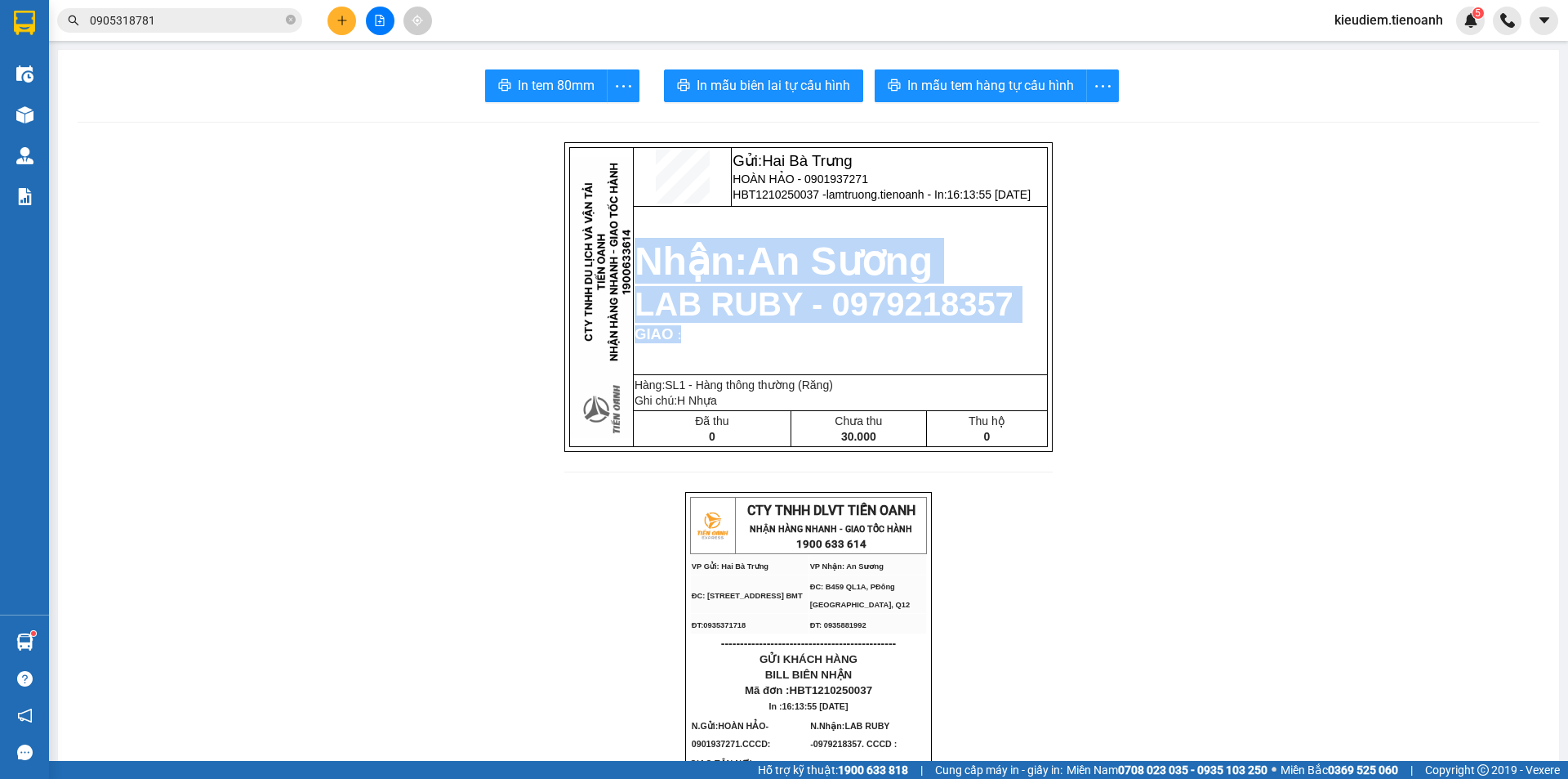
drag, startPoint x: 628, startPoint y: 263, endPoint x: 771, endPoint y: 353, distance: 169.0
click at [771, 353] on td "Nhận: An Sương LAB RUBY - 0979218357 GIAO :" at bounding box center [840, 291] width 414 height 169
drag, startPoint x: 726, startPoint y: 159, endPoint x: 1053, endPoint y: 199, distance: 329.4
click at [1048, 199] on td "Gửi: Hai Bà Trưng HOÀN HẢO - 0901937271 HBT1210250037 - lamtruong.tienoanh - In…" at bounding box center [890, 176] width 316 height 58
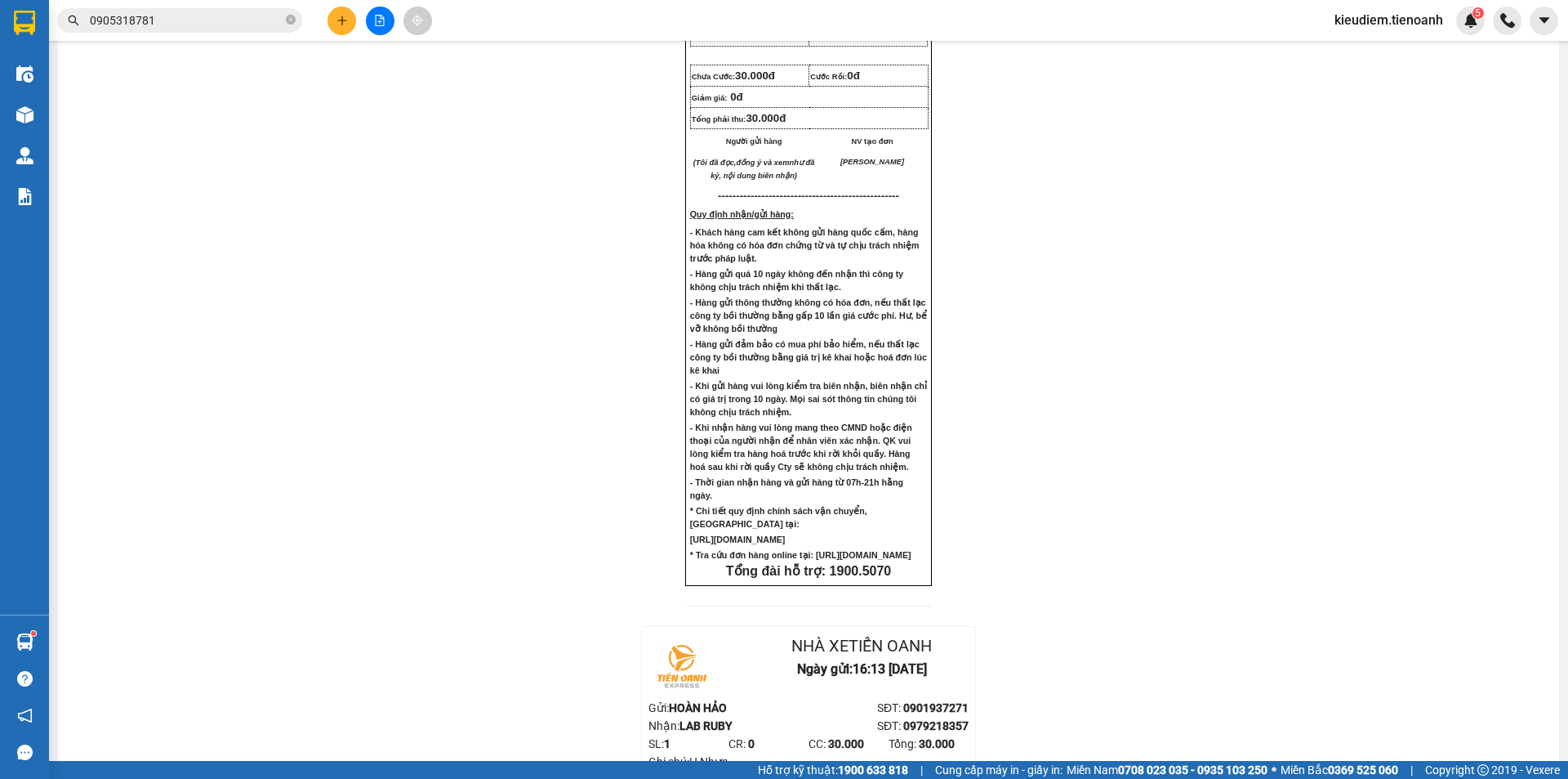
scroll to position [1122, 0]
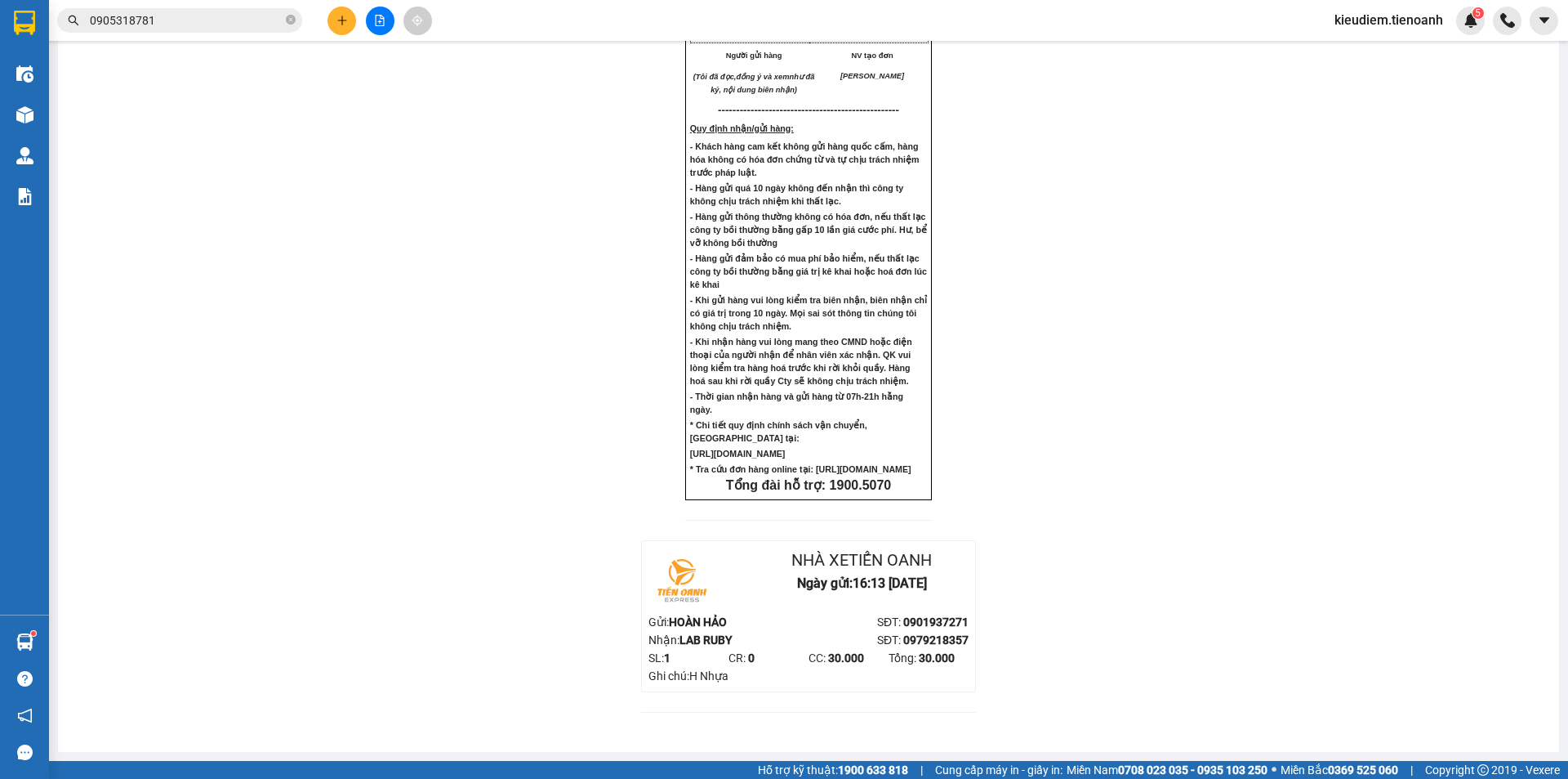
click at [872, 488] on strong "Tổng đài hỗ trợ: 1900.5070" at bounding box center [809, 485] width 165 height 13
copy strong "1900.5070"
